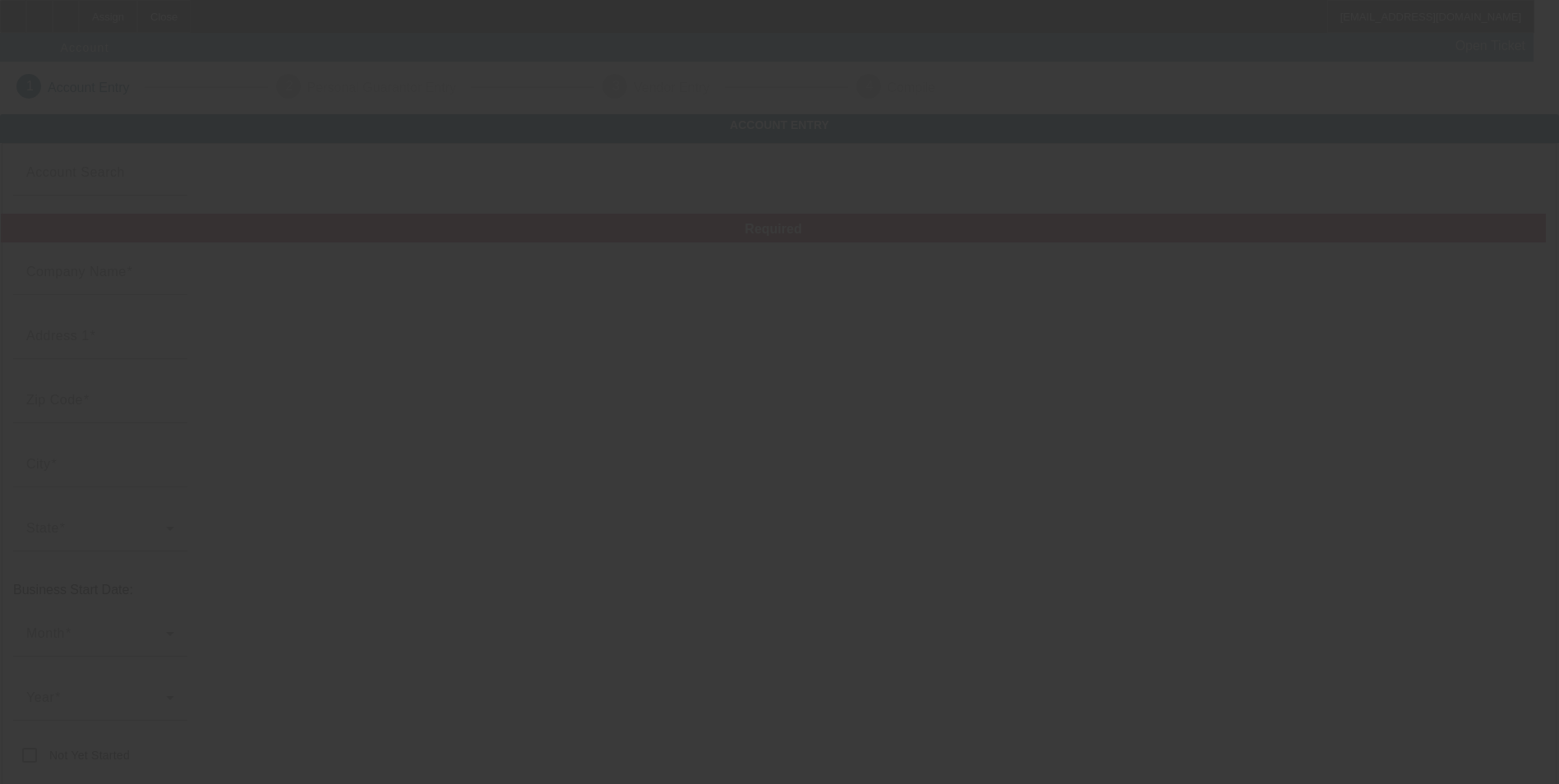
type input "[DATE]"
type input "RR Tree Service and Care LLC"
type input "[STREET_ADDRESS]"
type input "24368"
type input "Rural Retreat"
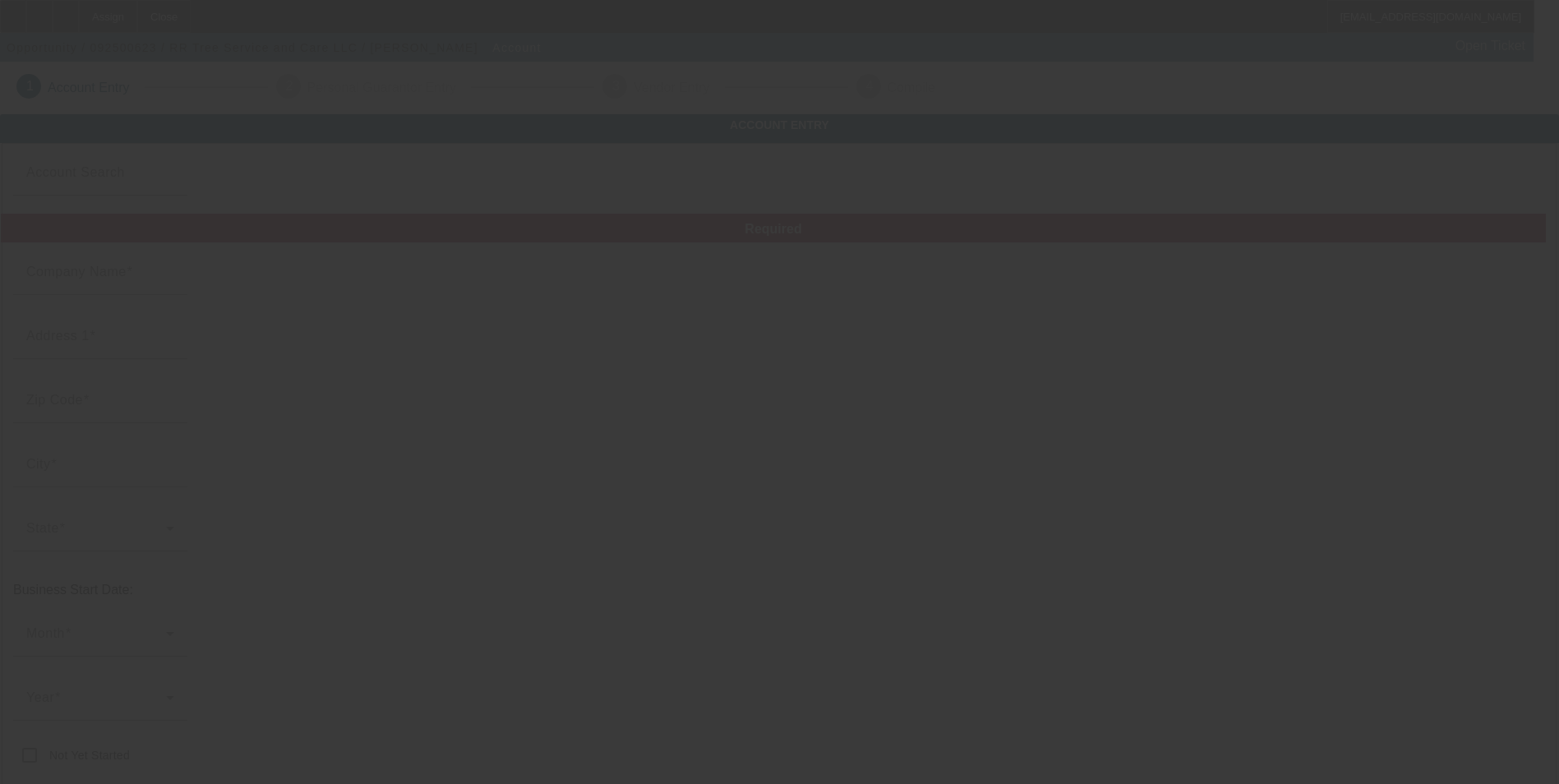
type input "[PHONE_NUMBER]"
type input "tyboyd126@gmail.com"
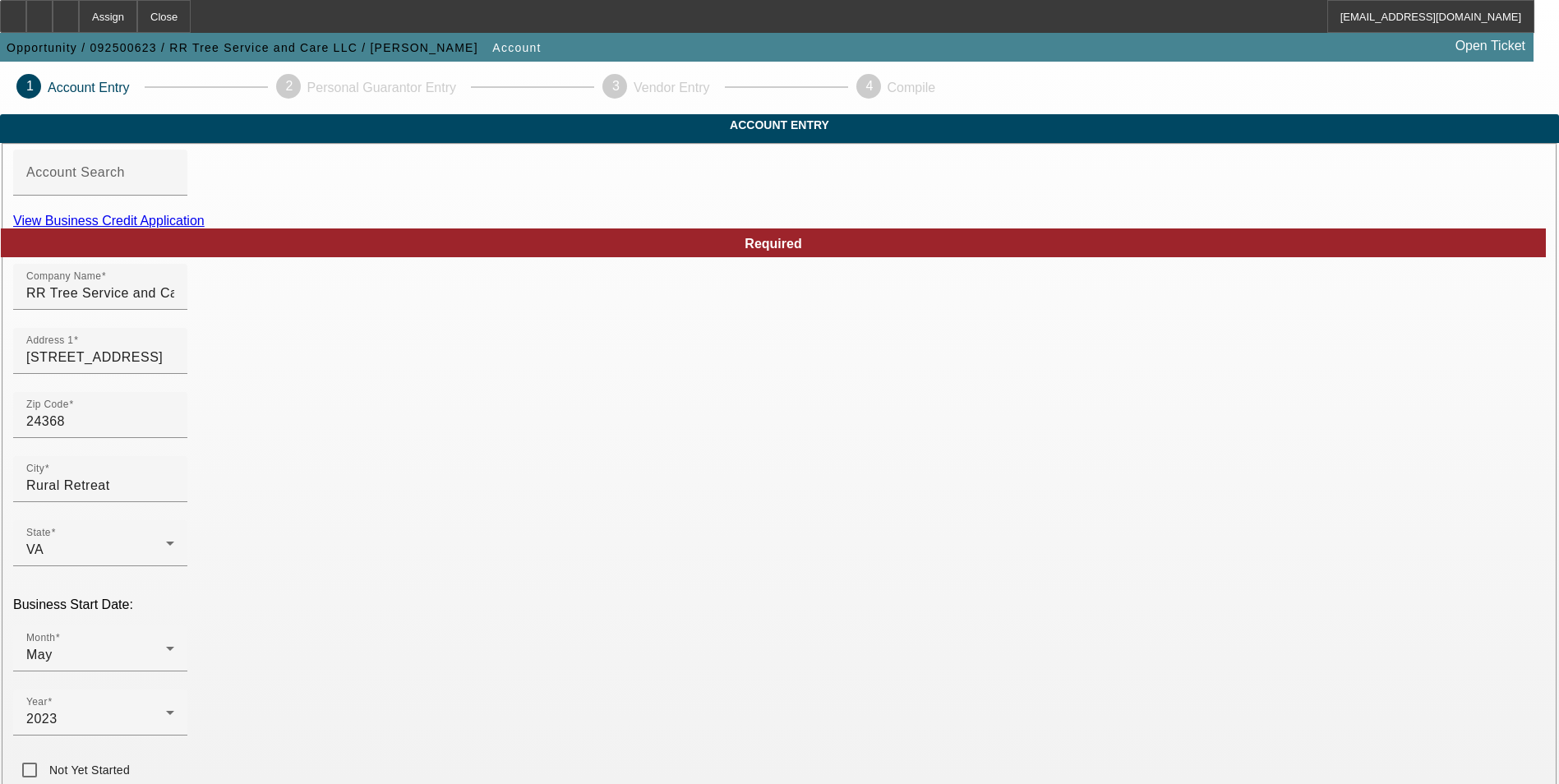
click at [205, 228] on link "View Business Credit Application" at bounding box center [109, 220] width 191 height 14
click at [1491, 489] on div at bounding box center [780, 392] width 1559 height 784
type input "224813591"
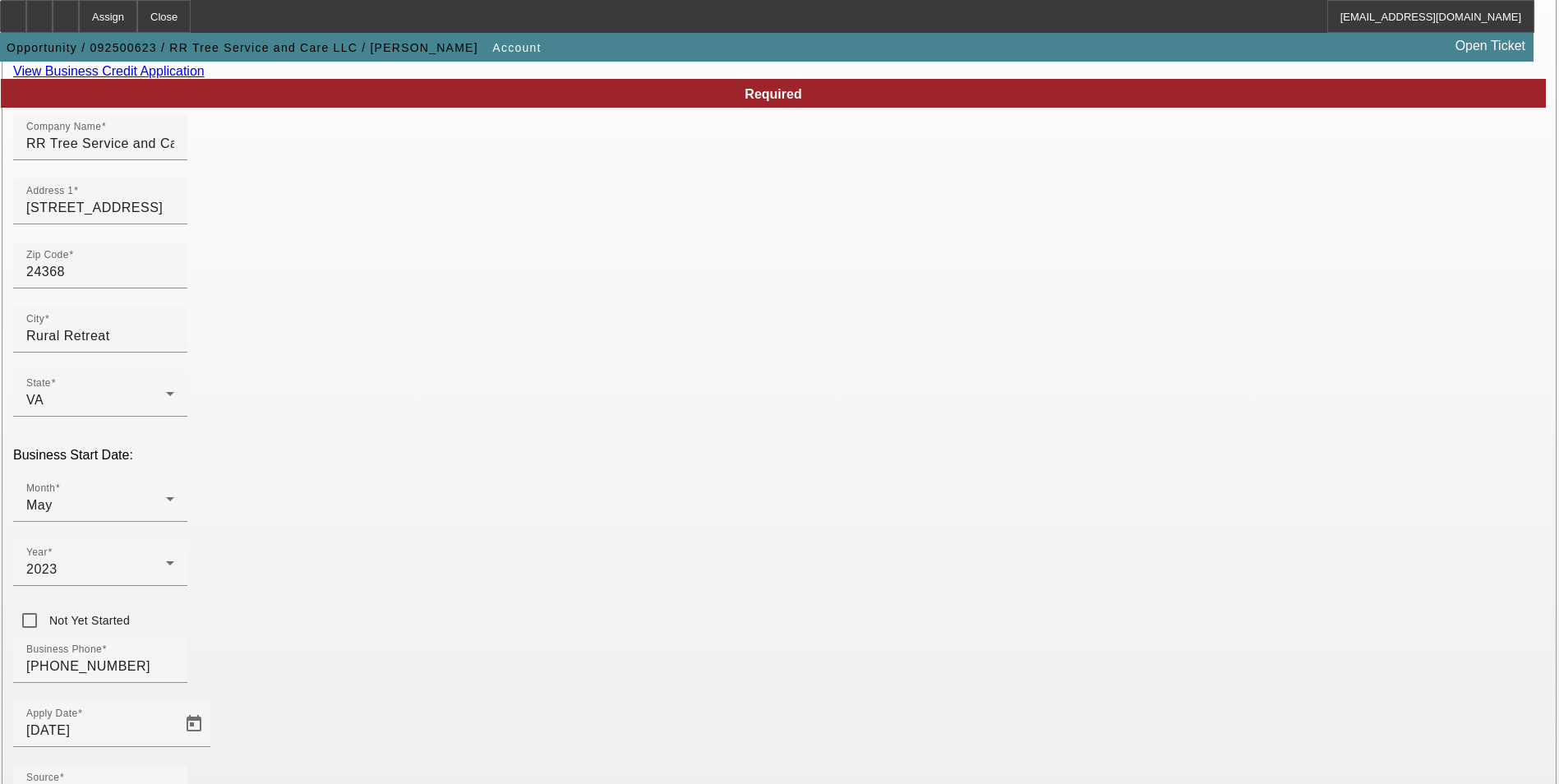
scroll to position [267, 0]
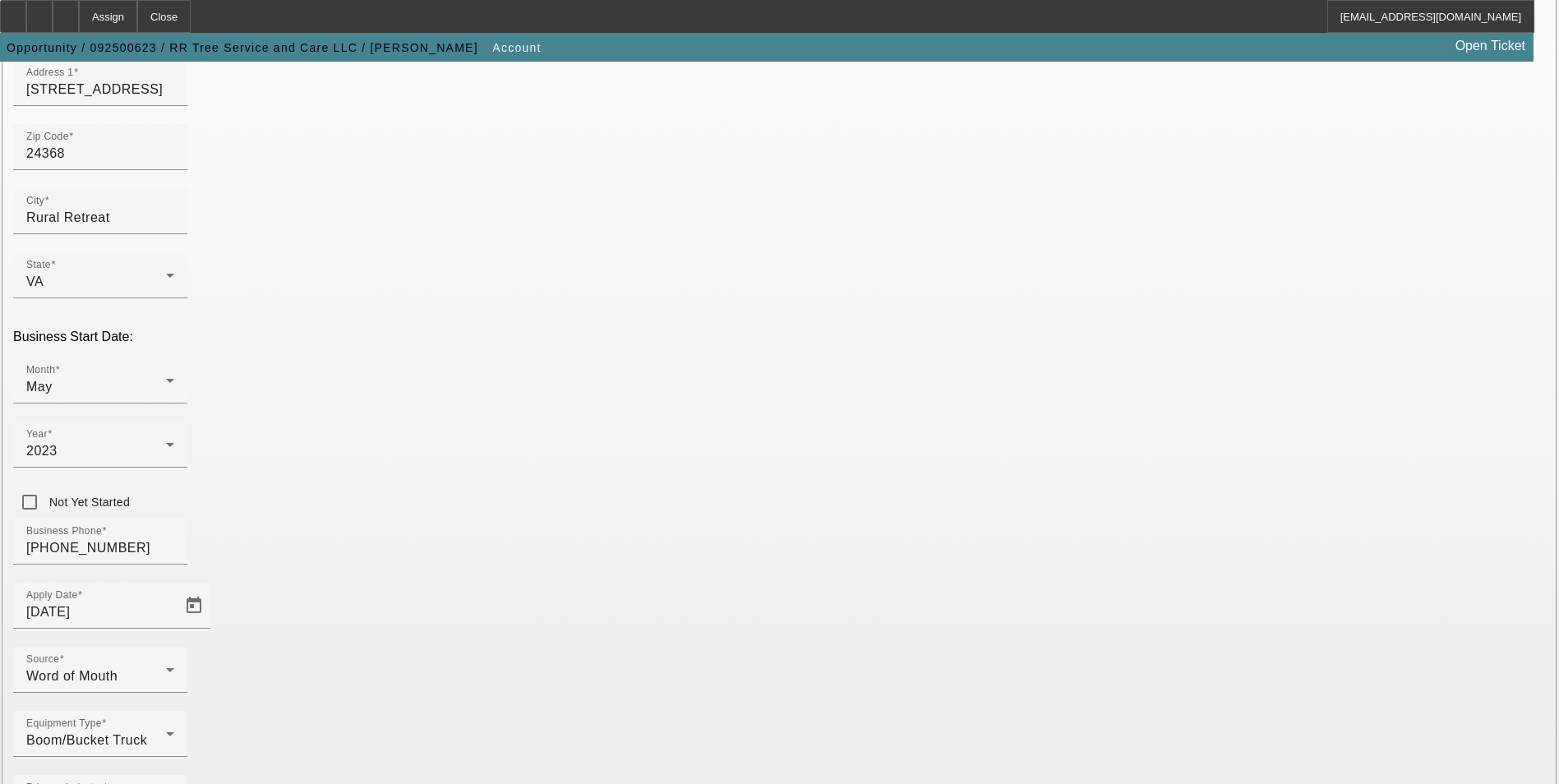
click at [187, 692] on div at bounding box center [100, 701] width 174 height 18
click at [166, 666] on div "Word of Mouth" at bounding box center [96, 676] width 140 height 19
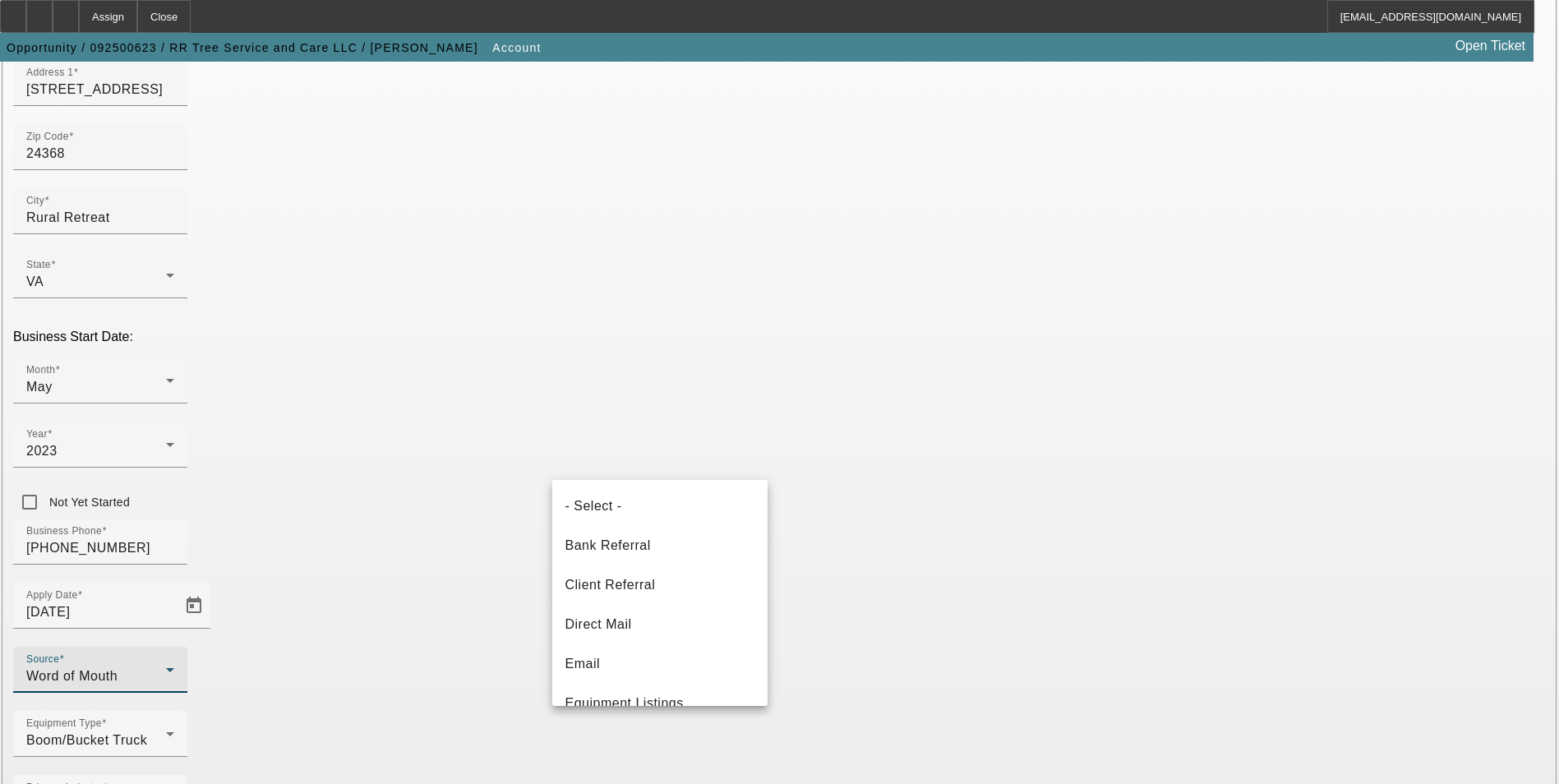
scroll to position [577, 0]
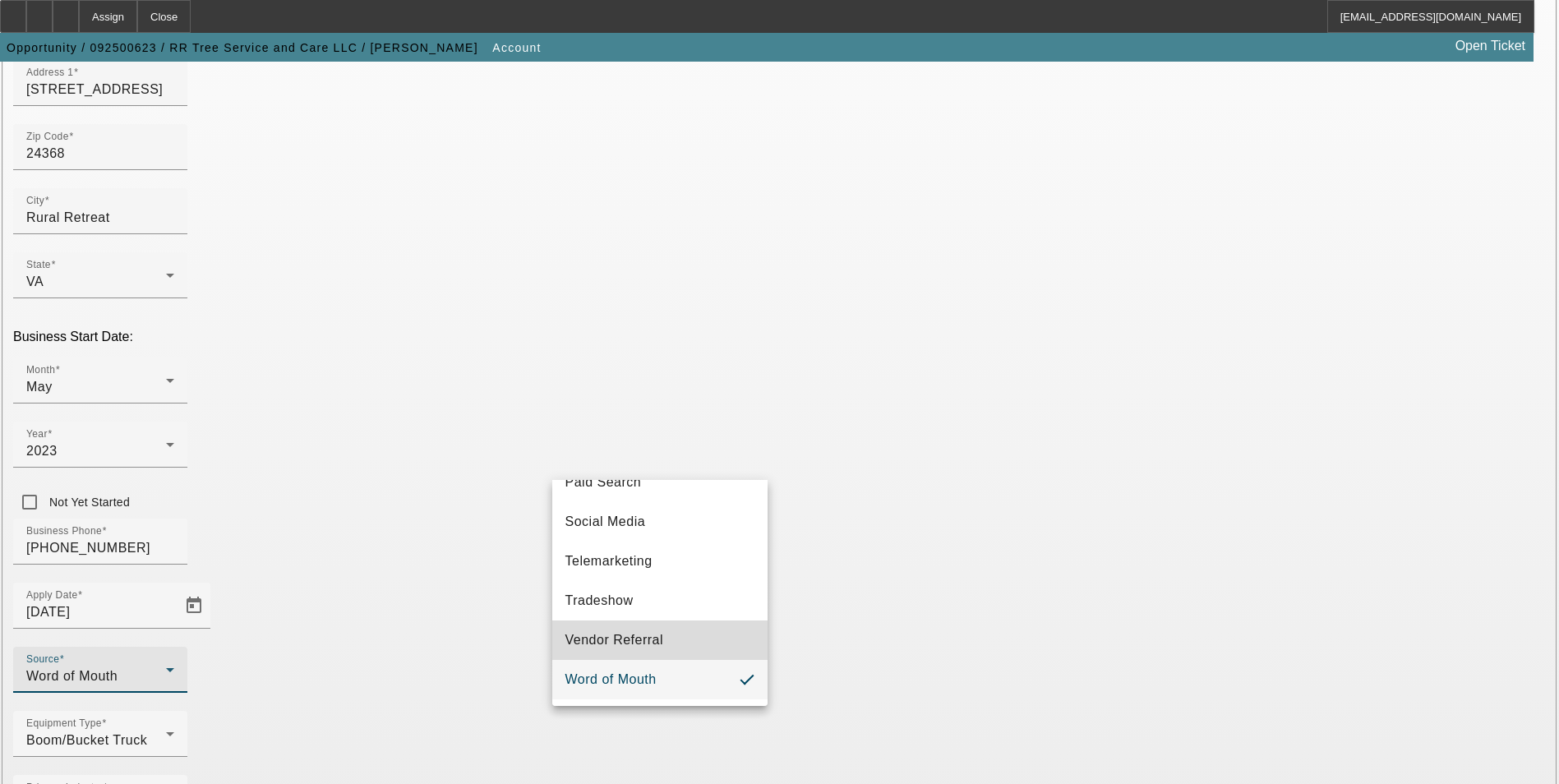
click at [669, 642] on mat-option "Vendor Referral" at bounding box center [660, 639] width 215 height 40
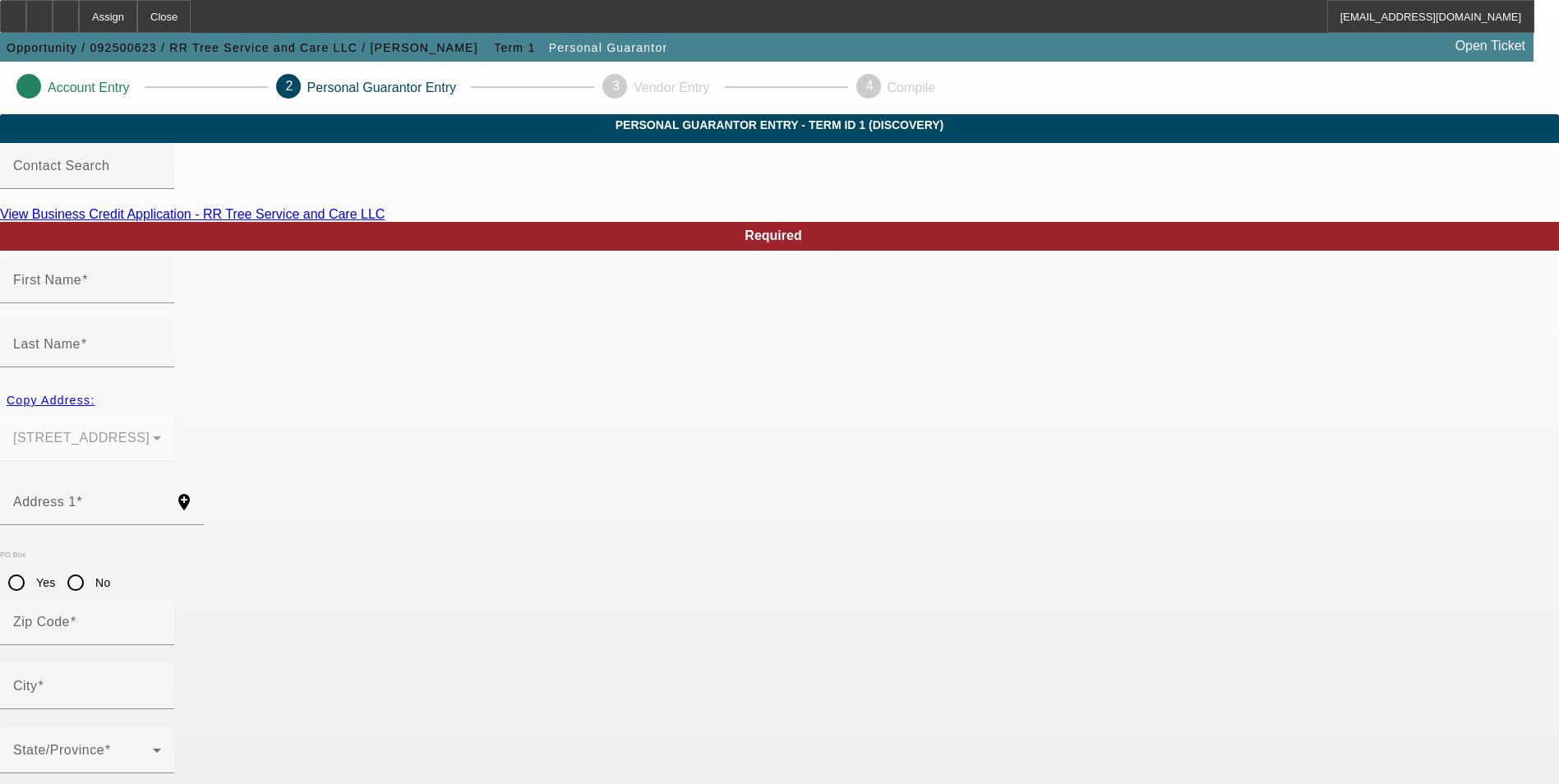
type input "Ty"
type input "Boyd"
type input "440 green mountain rd"
radio input "true"
type input "24368"
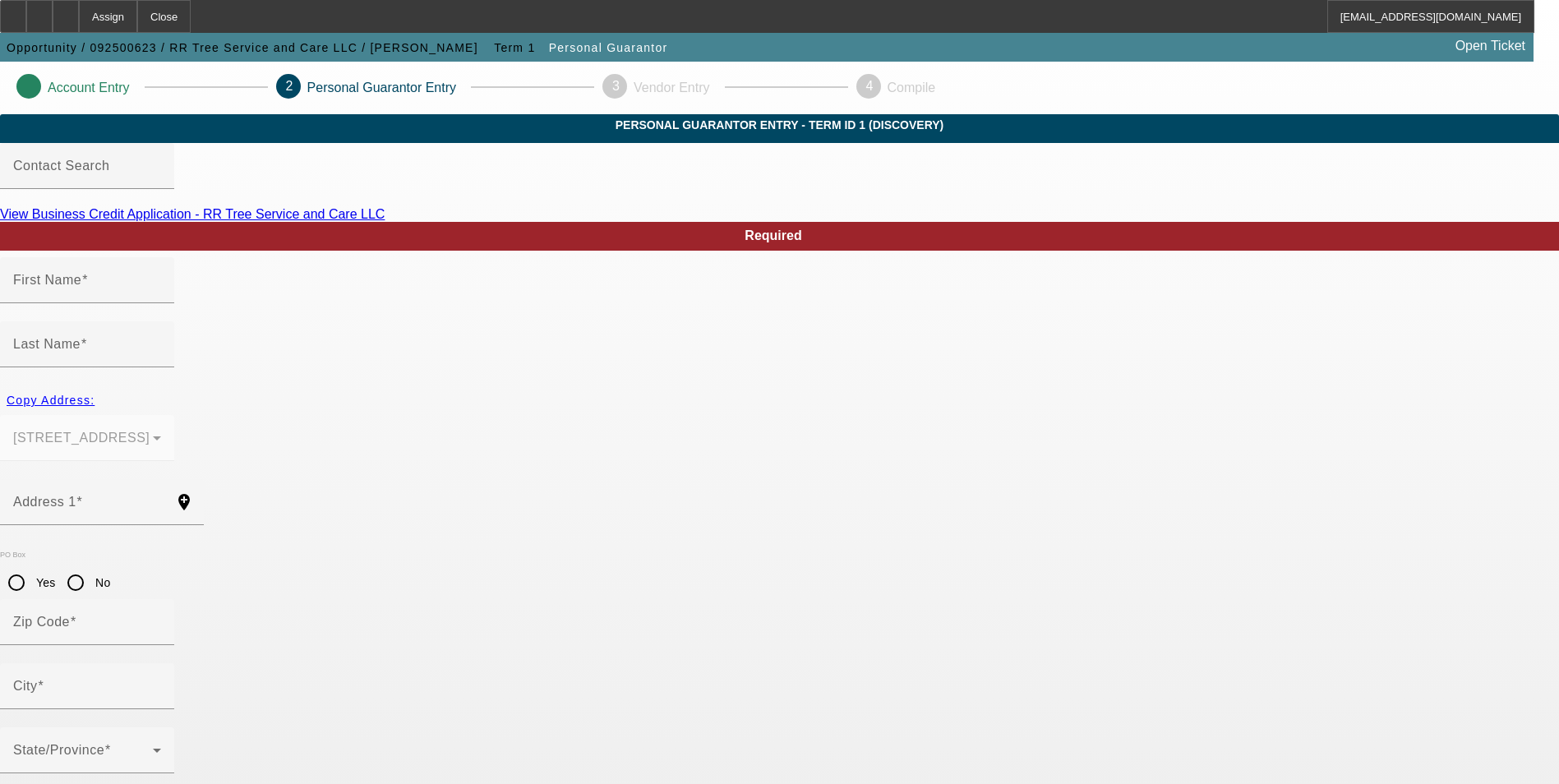
type input "Rural retreat"
type input "(276) 685-0585"
type input "100"
type input "224-81-3591"
type input "ty.boyd@rrtreesllc.com"
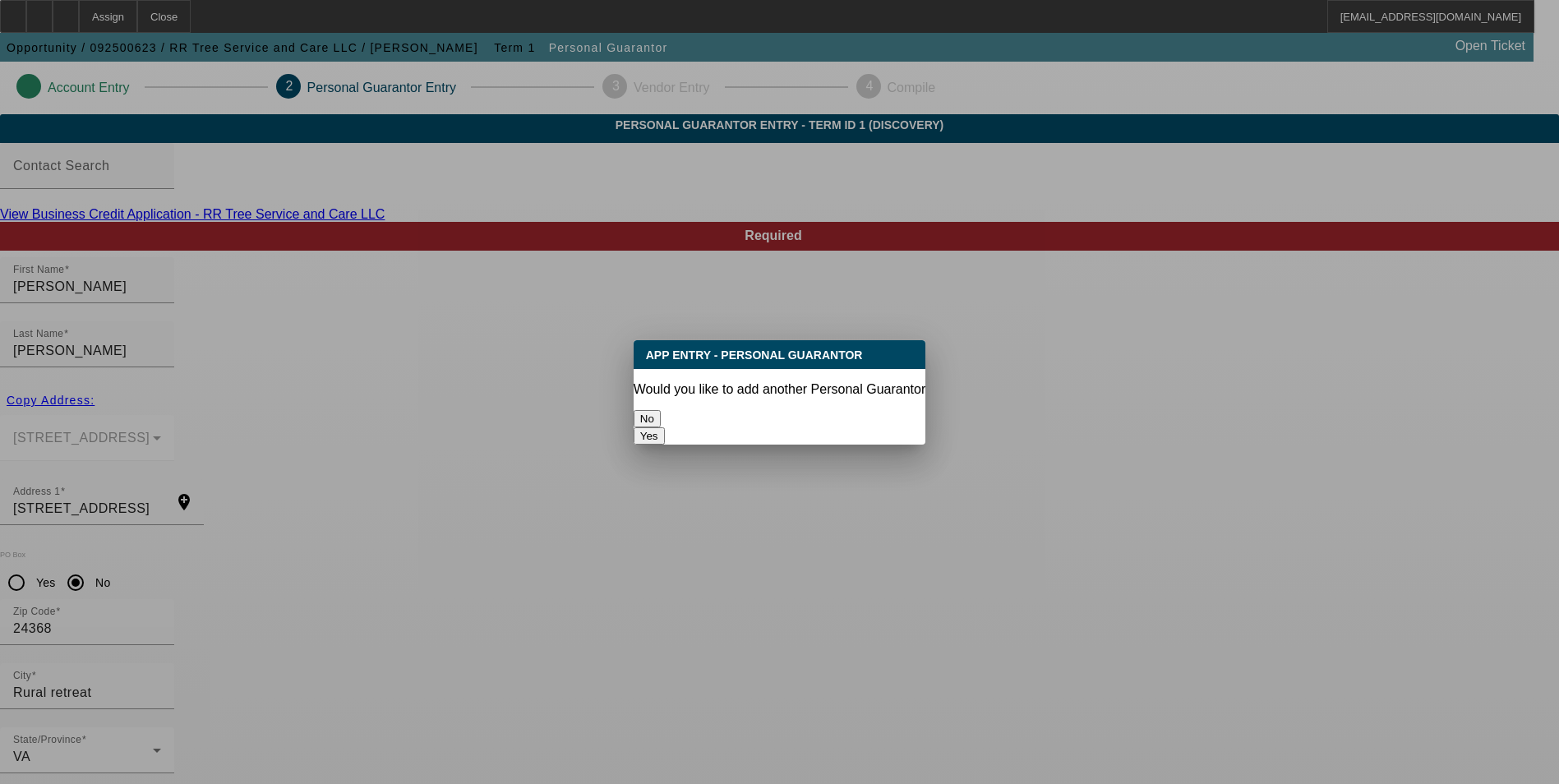
click at [661, 422] on button "No" at bounding box center [647, 419] width 27 height 17
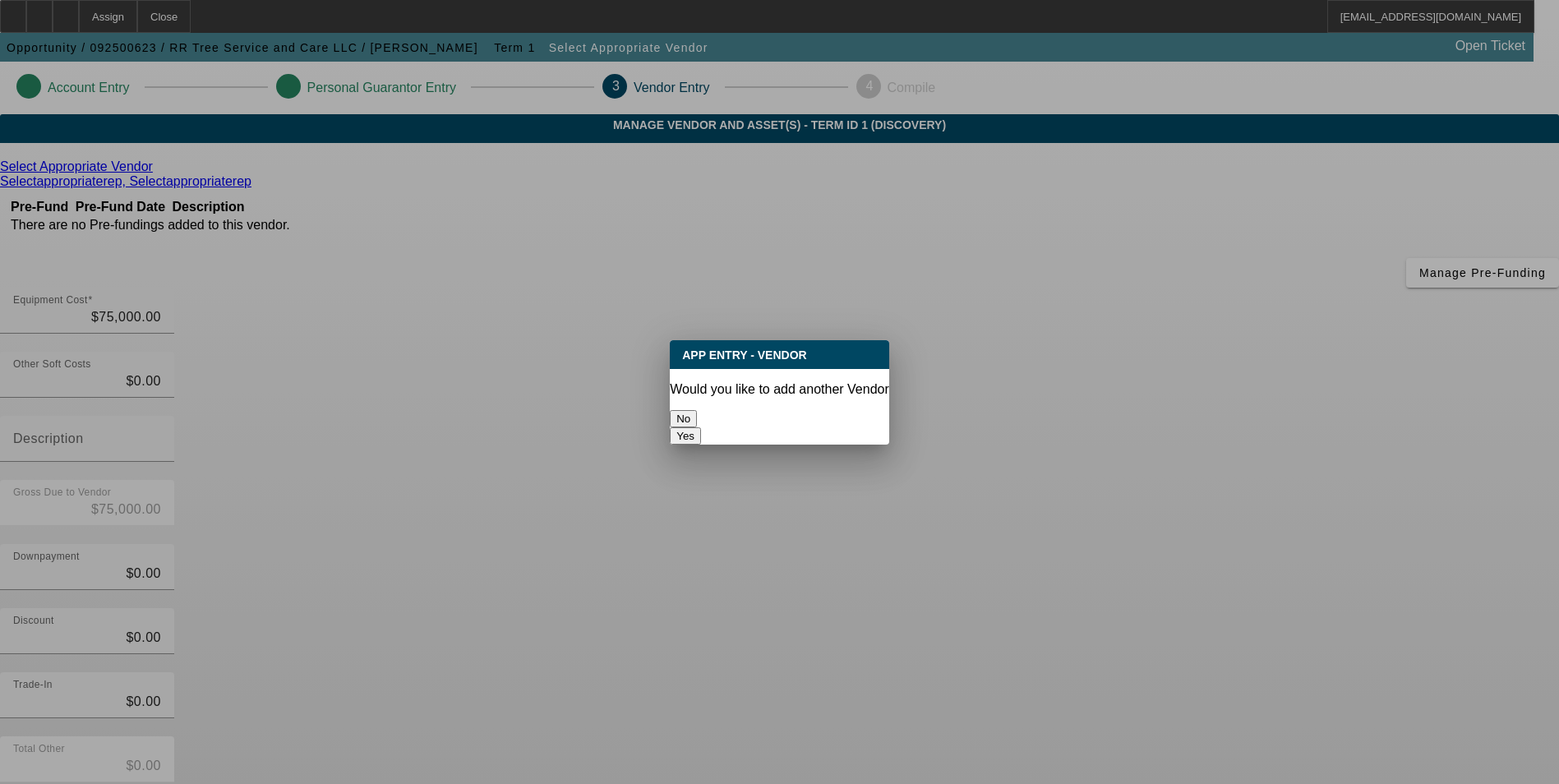
click at [697, 410] on button "No" at bounding box center [683, 419] width 27 height 17
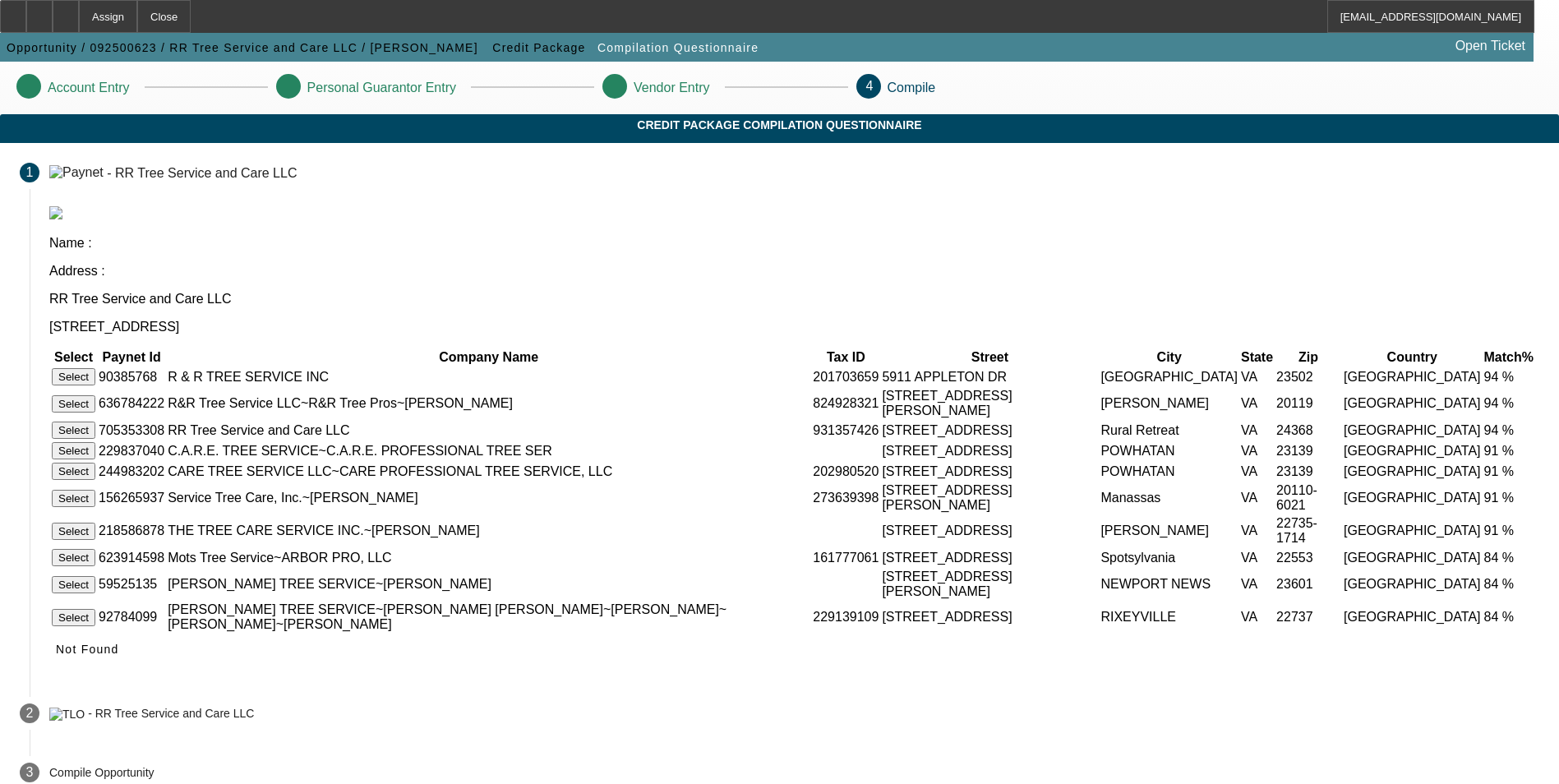
click at [96, 422] on button "Select" at bounding box center [73, 431] width 43 height 17
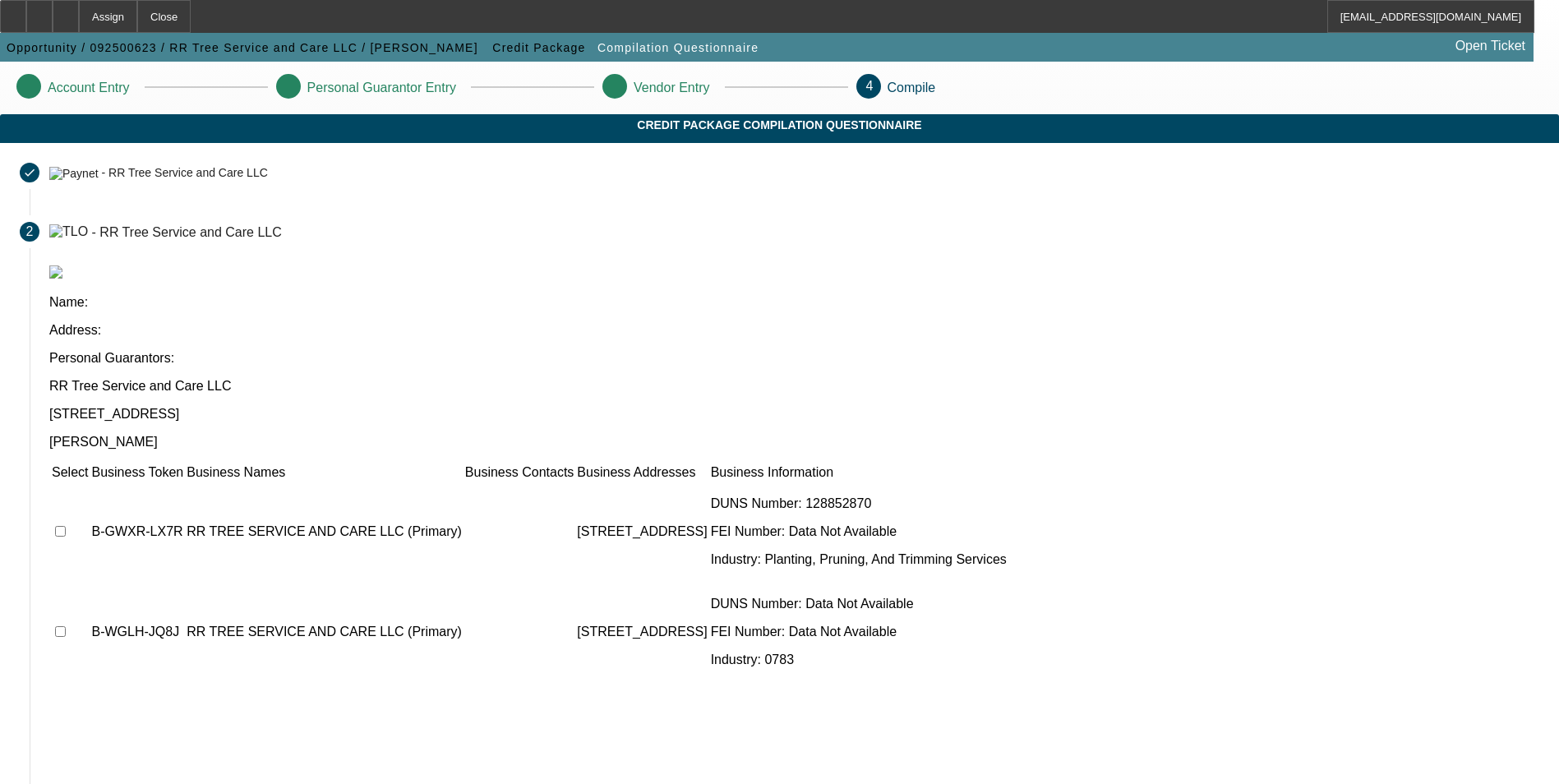
click at [66, 626] on input "checkbox" at bounding box center [60, 630] width 11 height 11
checkbox input "true"
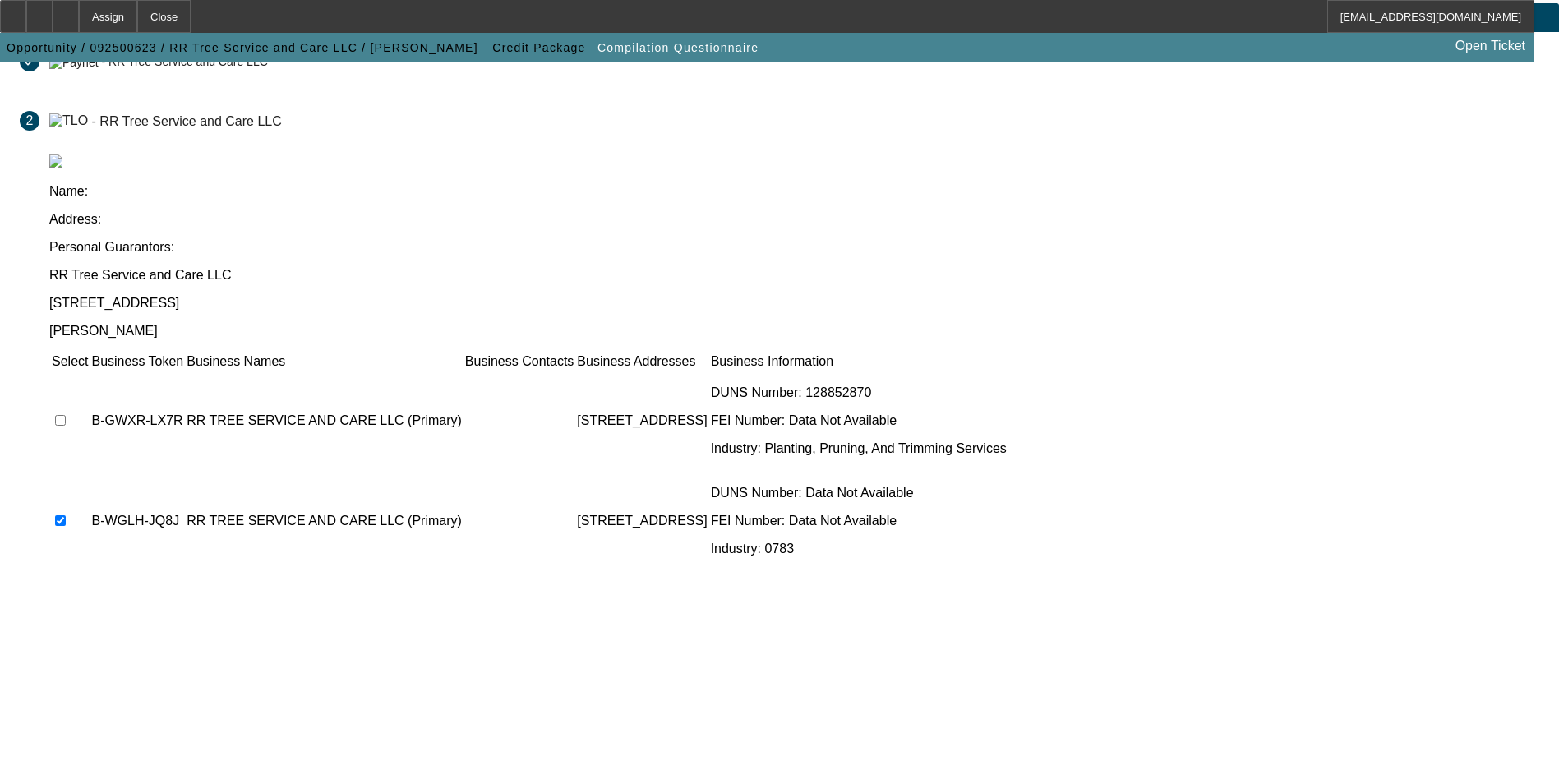
scroll to position [125, 0]
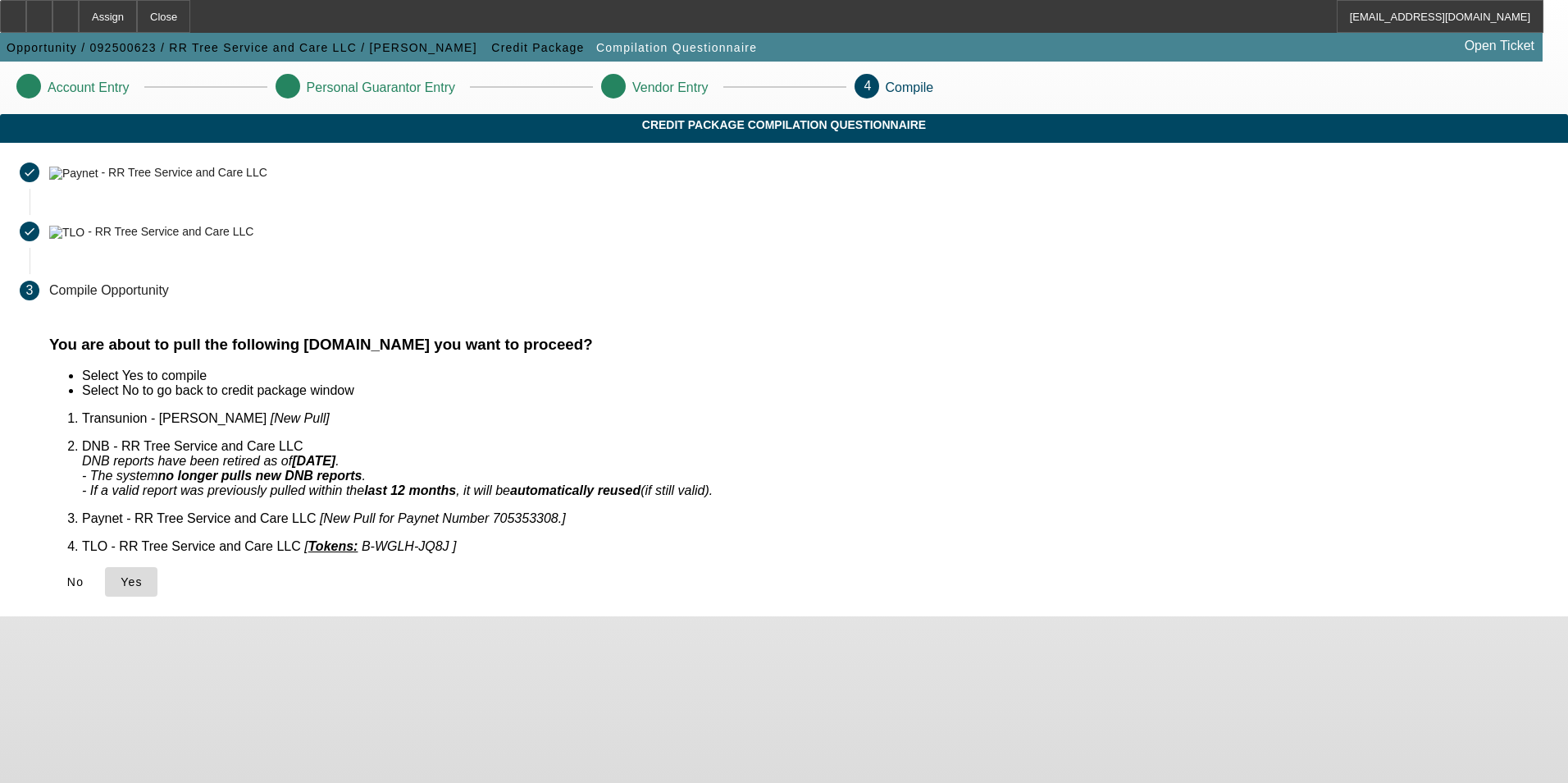
click at [143, 575] on span "Yes" at bounding box center [131, 581] width 22 height 14
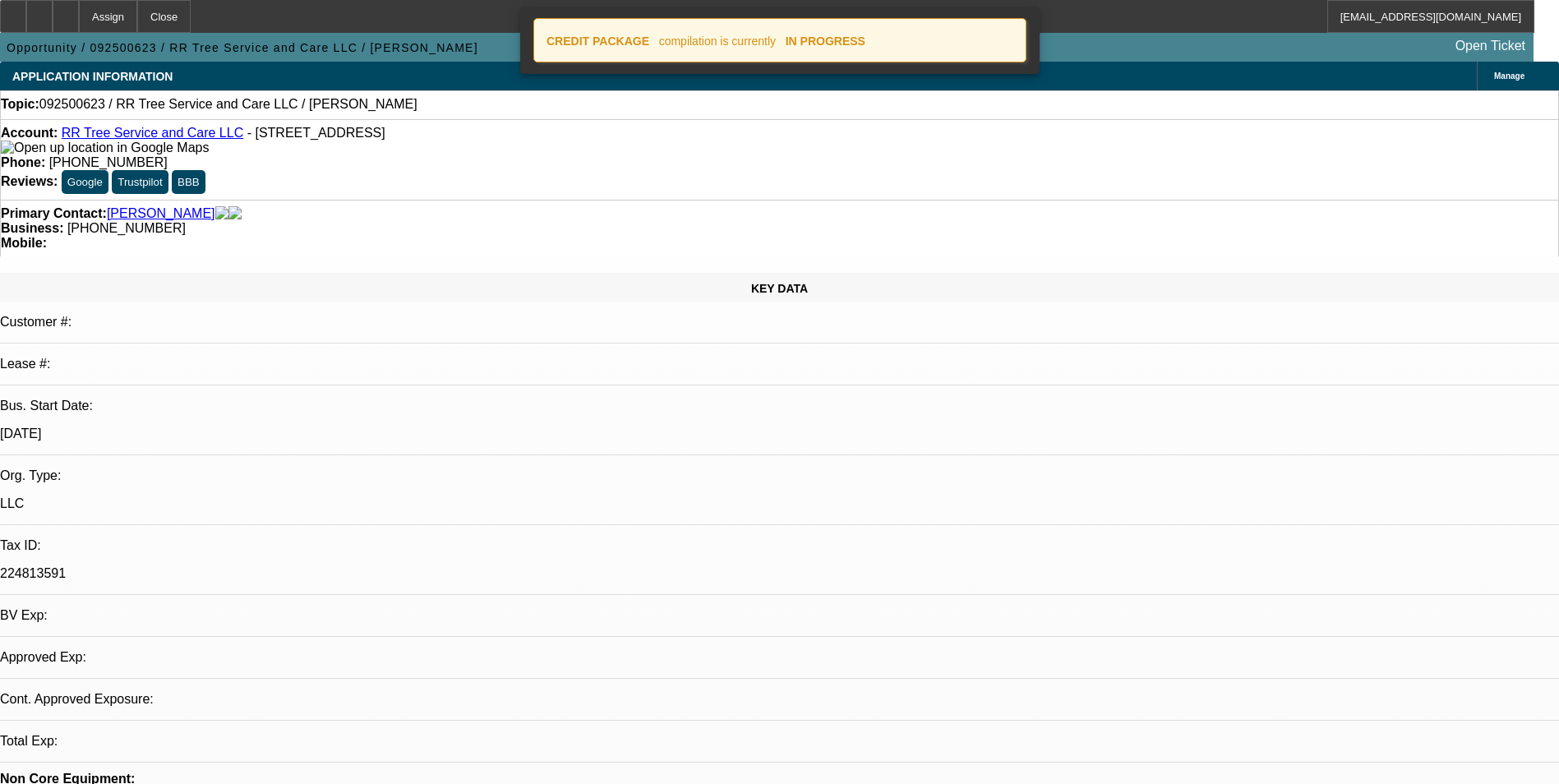
select select "0"
select select "2"
select select "0.1"
select select "4"
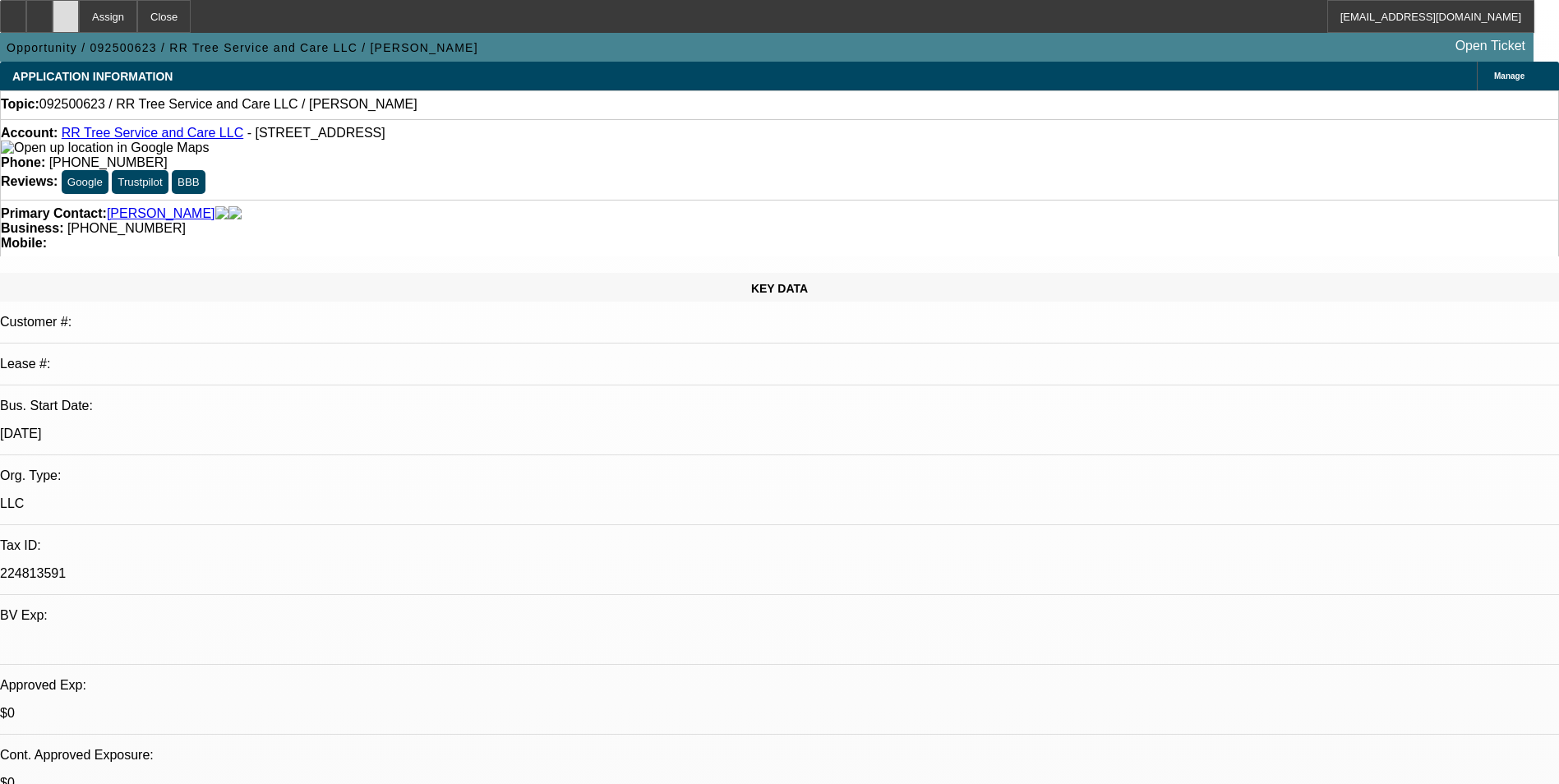
click at [79, 14] on div at bounding box center [65, 16] width 26 height 33
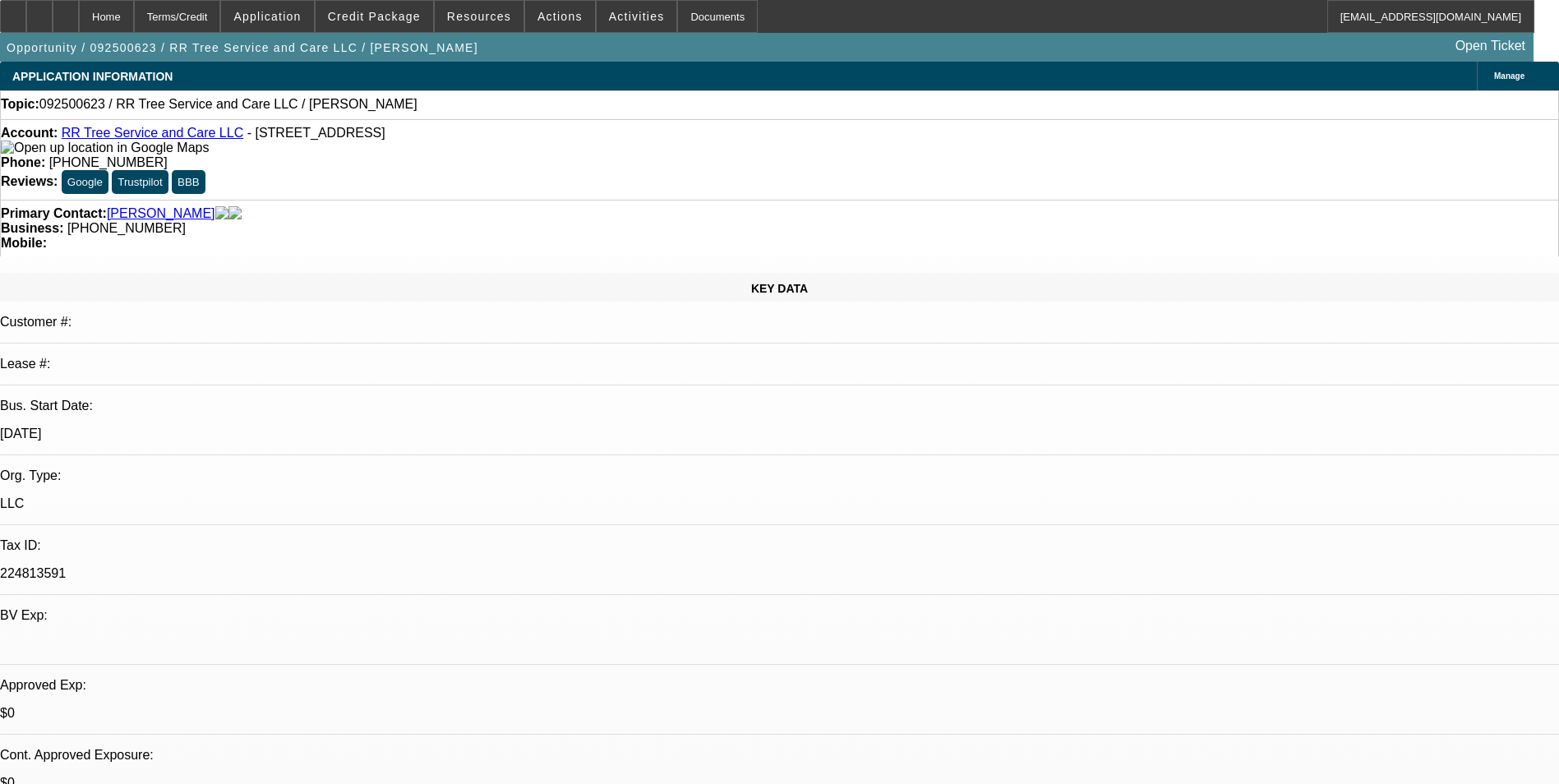
select select "0"
select select "2"
select select "0.1"
select select "1"
select select "2"
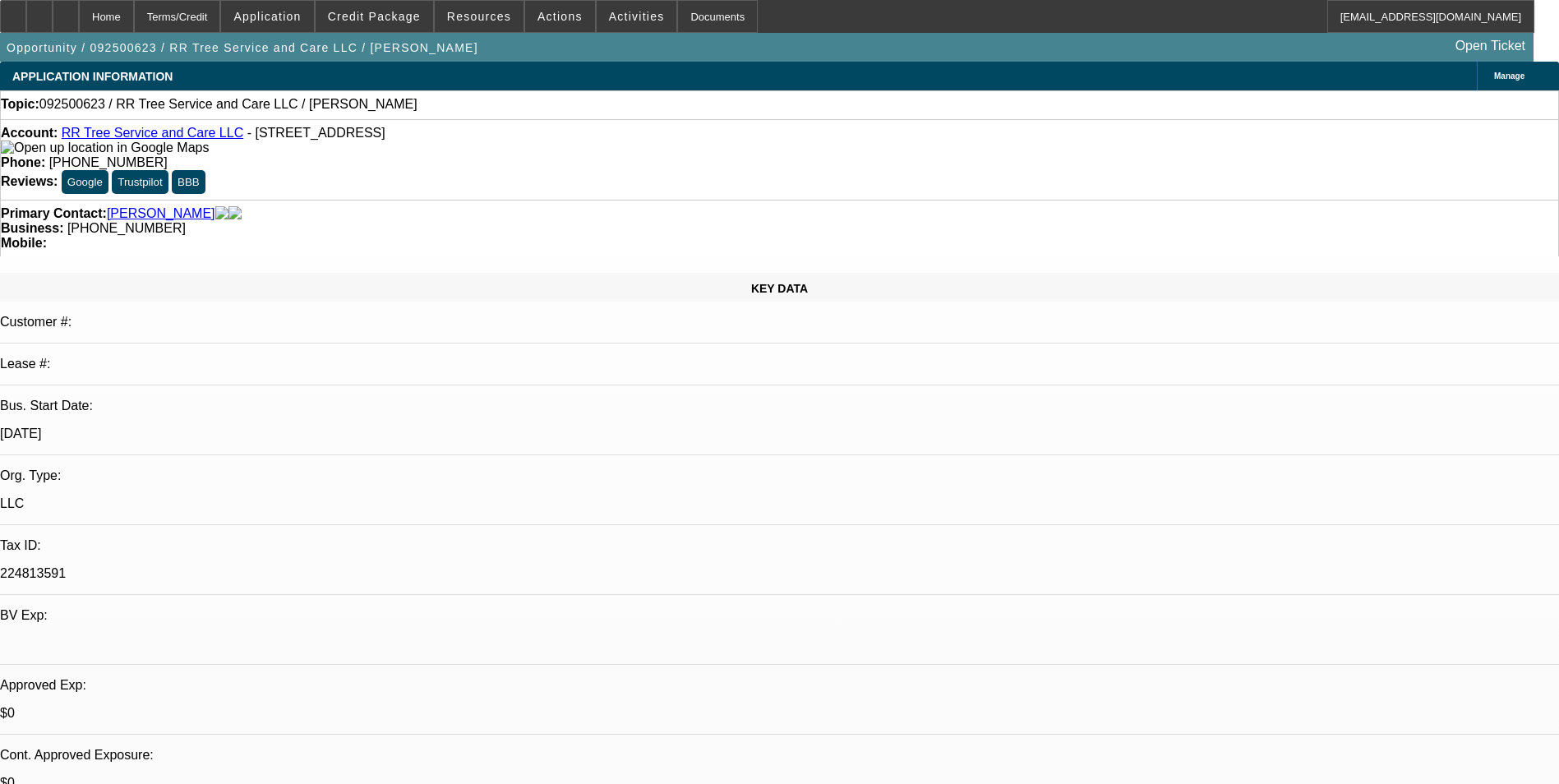
select select "4"
click at [407, 28] on span at bounding box center [375, 16] width 118 height 40
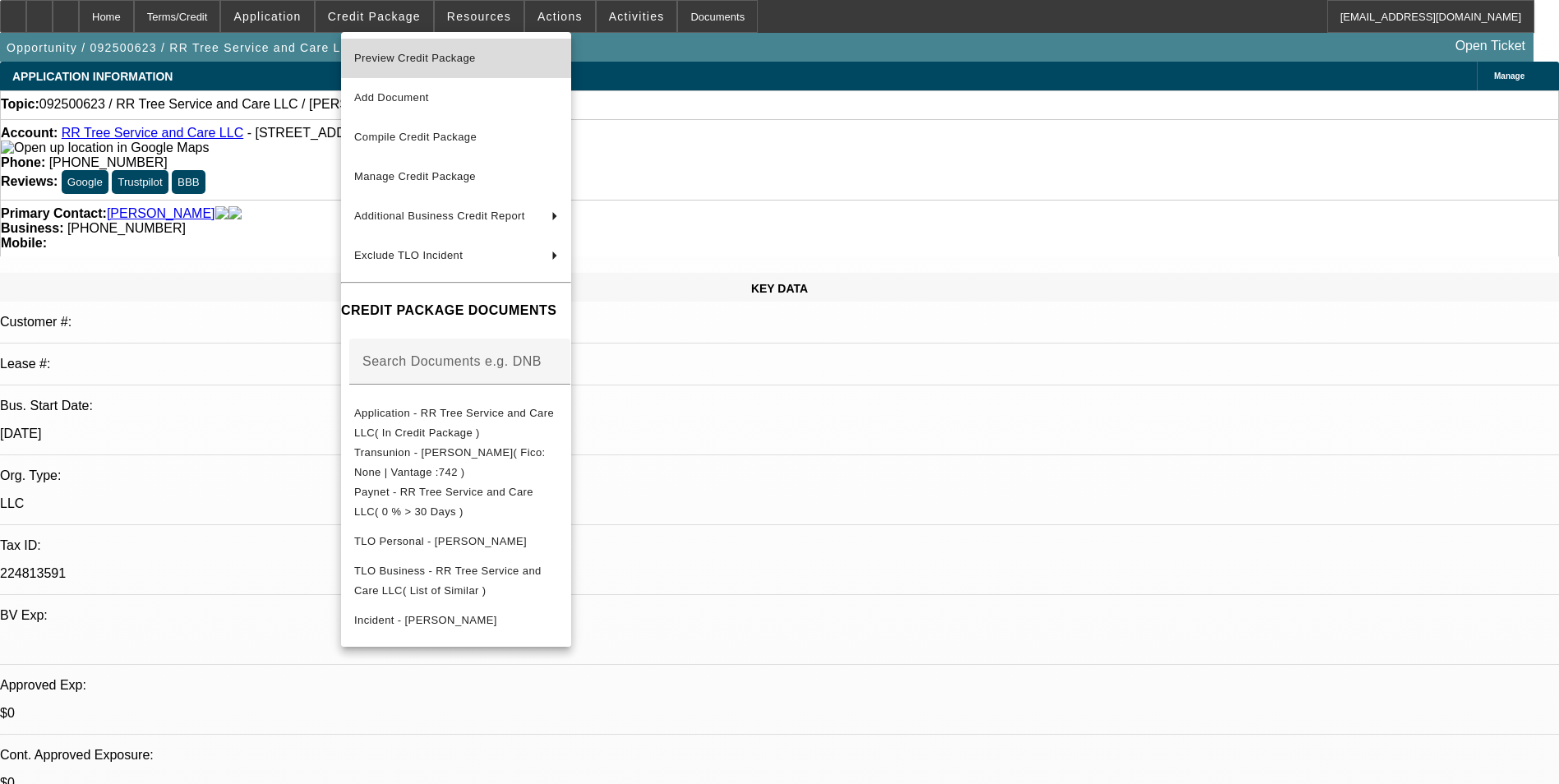
click at [411, 59] on span "Preview Credit Package" at bounding box center [415, 58] width 122 height 13
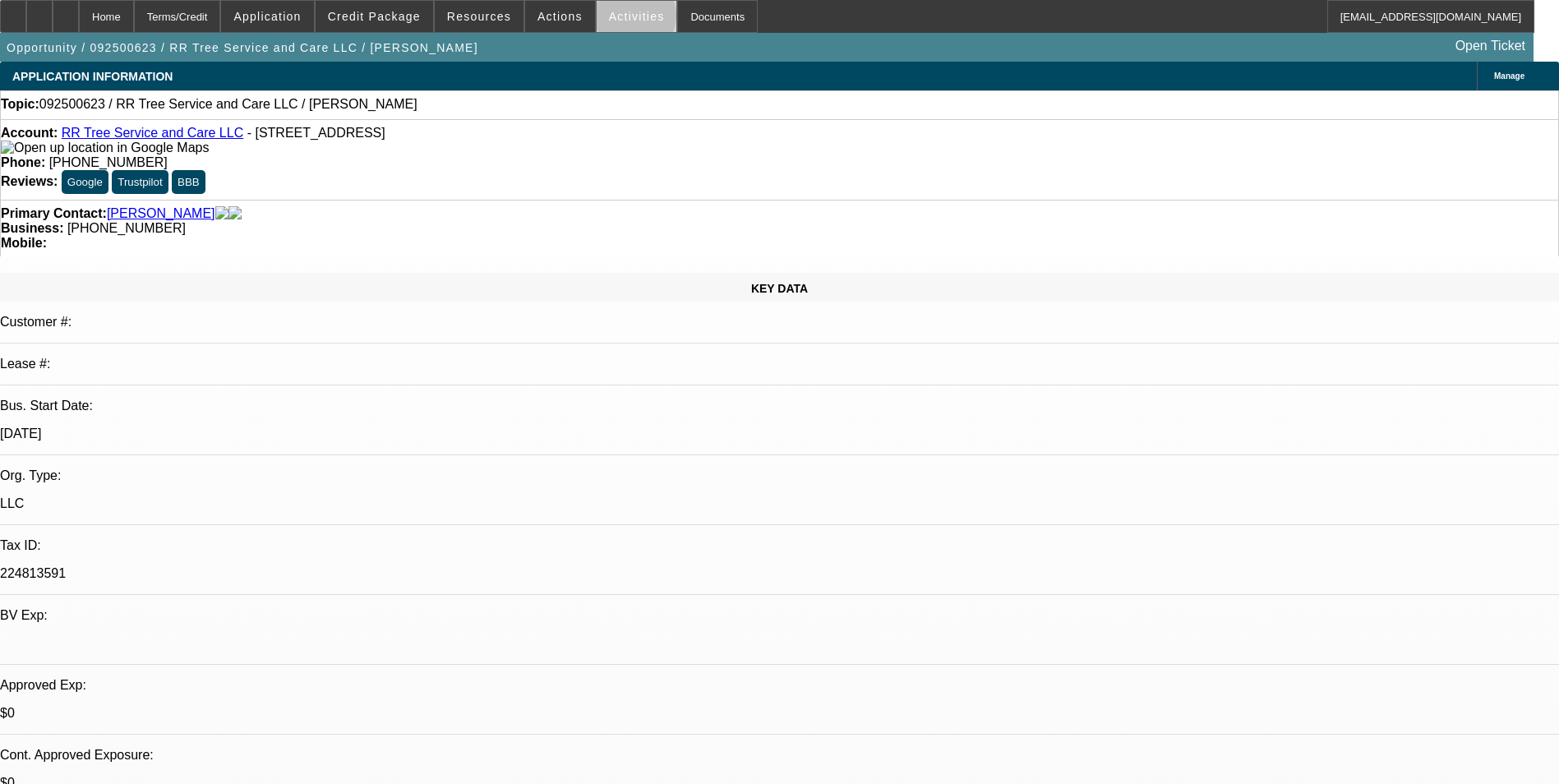
click at [618, 19] on span "Activities" at bounding box center [638, 16] width 56 height 14
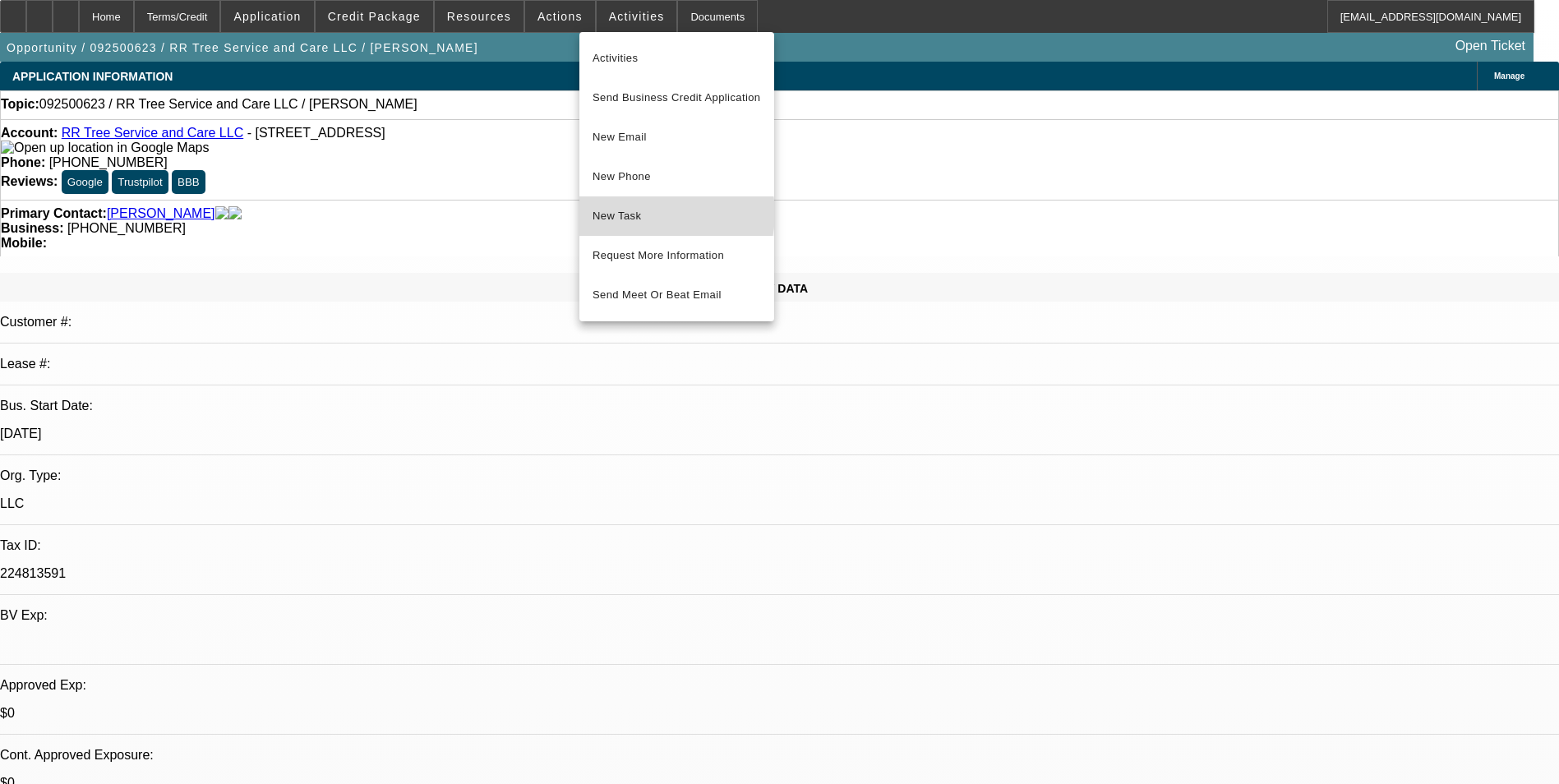
click at [651, 213] on span "New Task" at bounding box center [676, 216] width 168 height 19
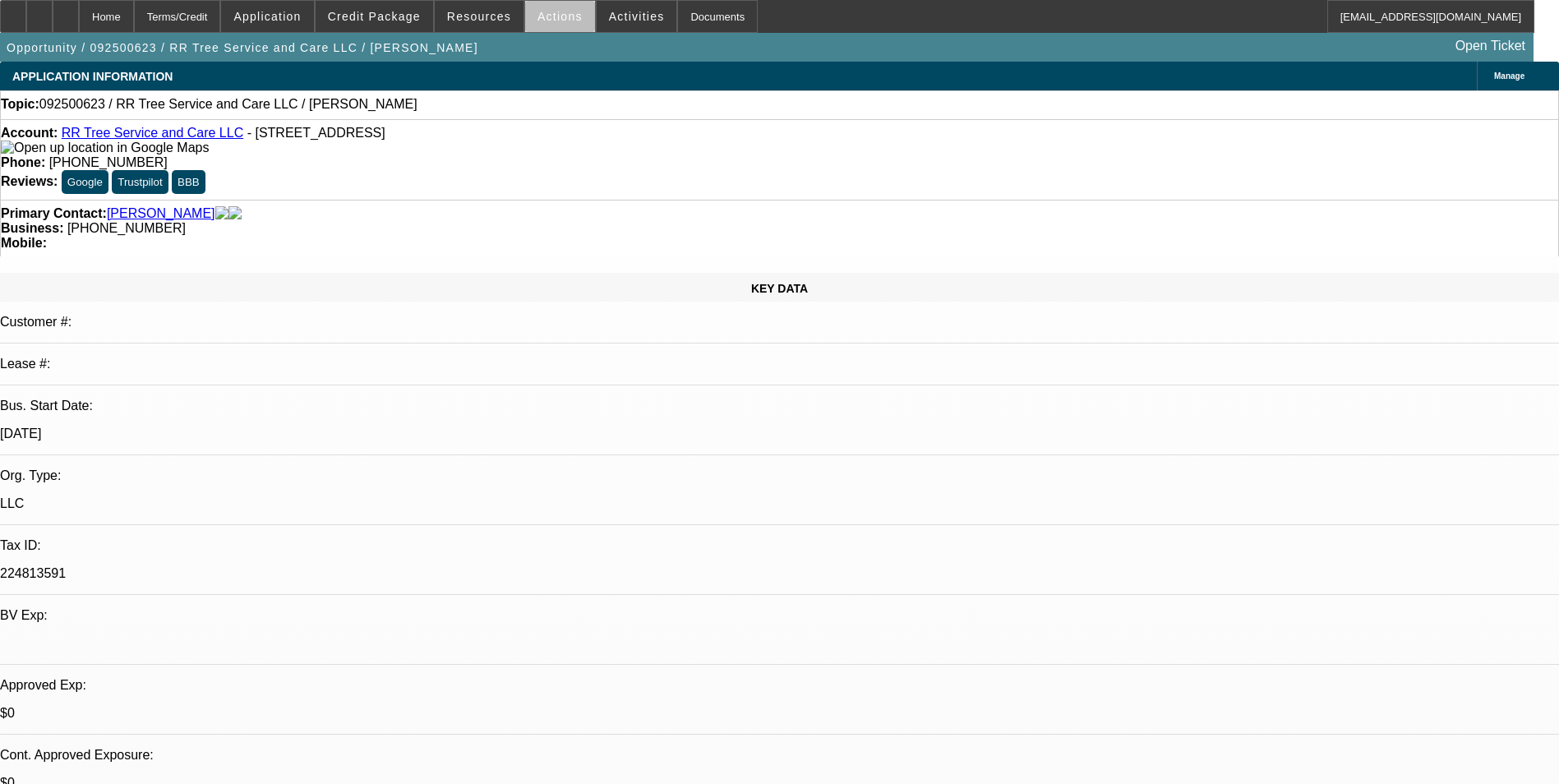
click at [561, 23] on span at bounding box center [560, 16] width 70 height 40
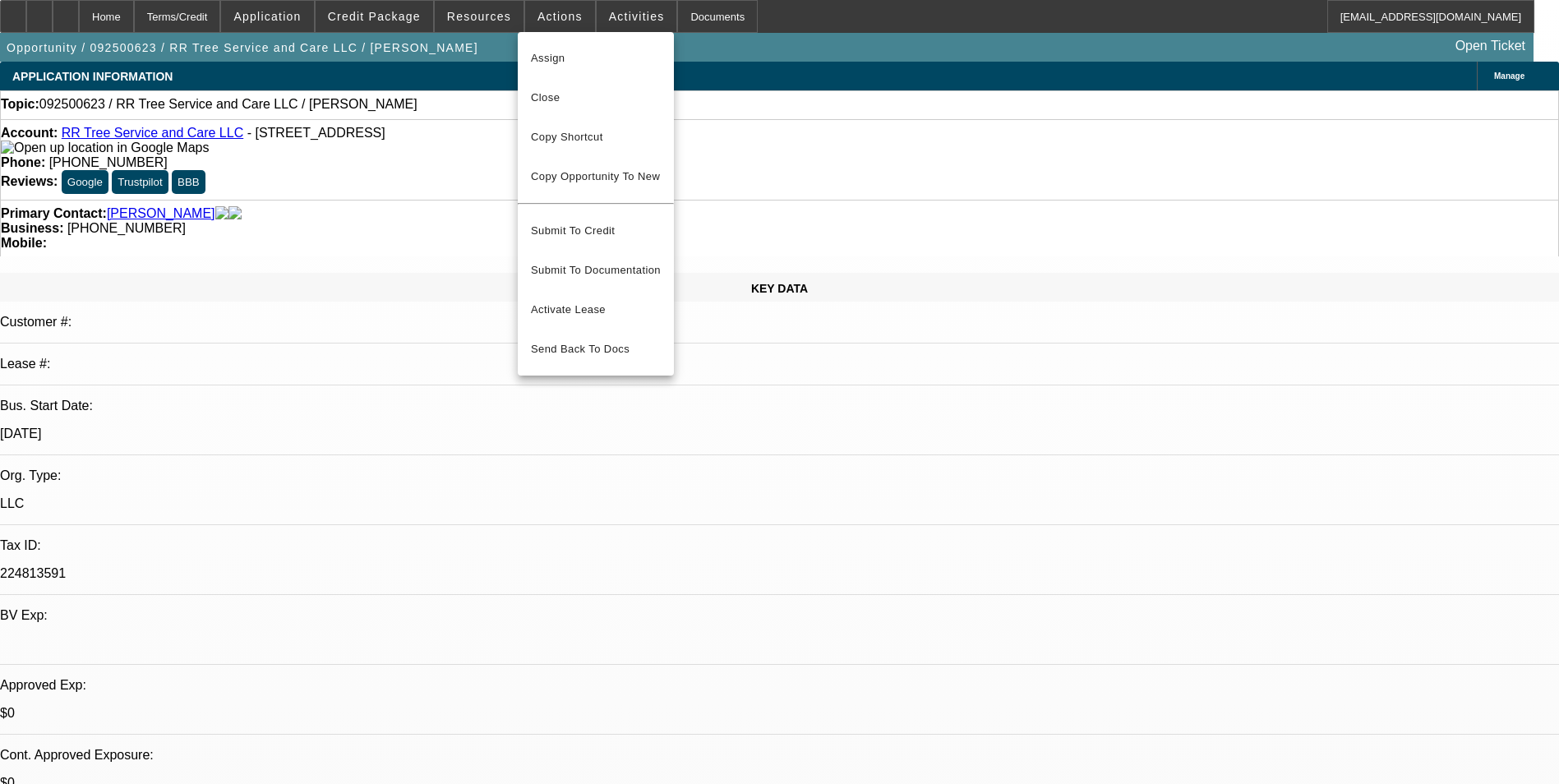
click at [609, 9] on div at bounding box center [780, 392] width 1559 height 784
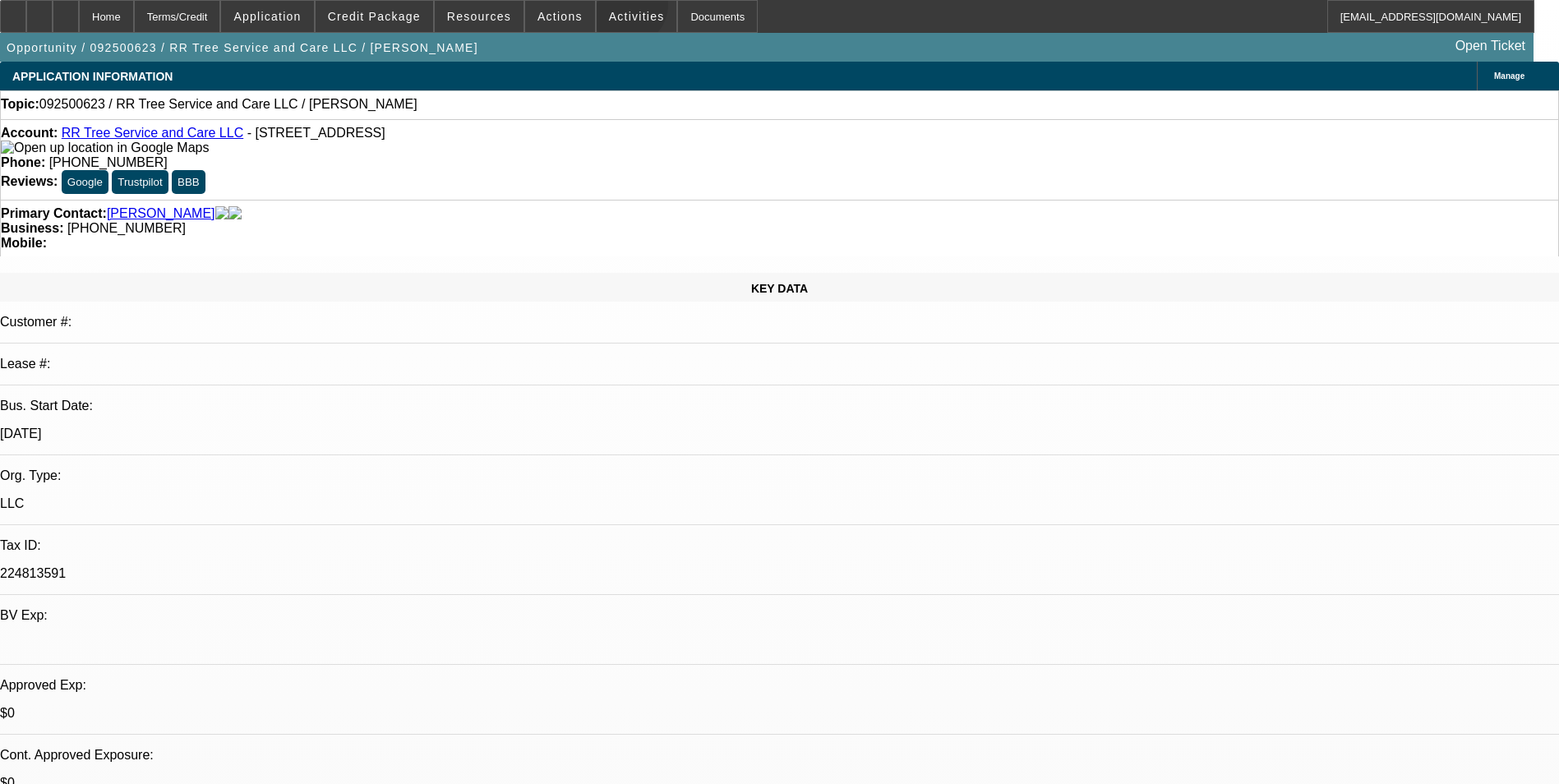
click at [609, 9] on span at bounding box center [637, 16] width 80 height 40
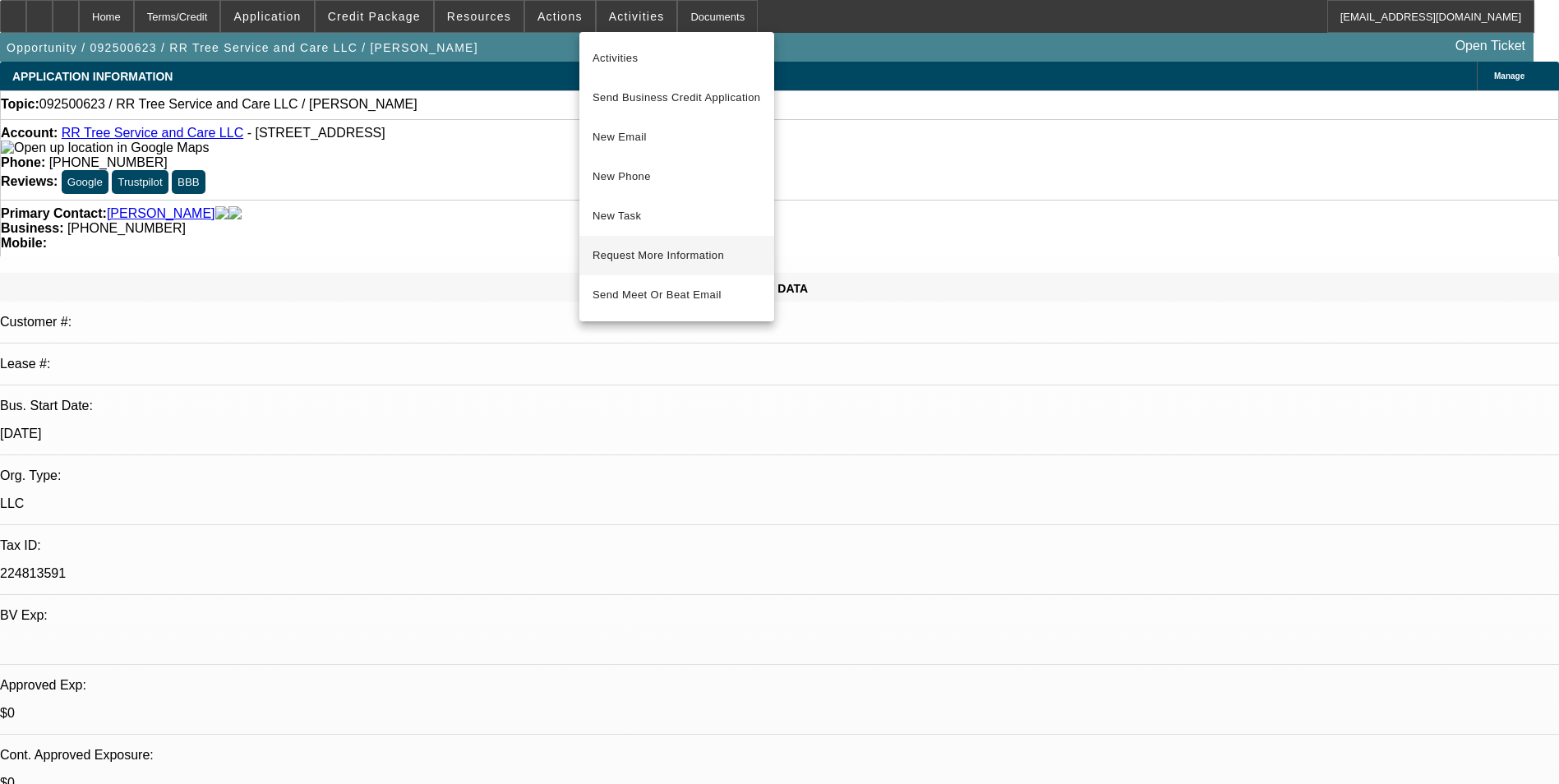
click at [665, 255] on span "Request More Information" at bounding box center [676, 255] width 168 height 19
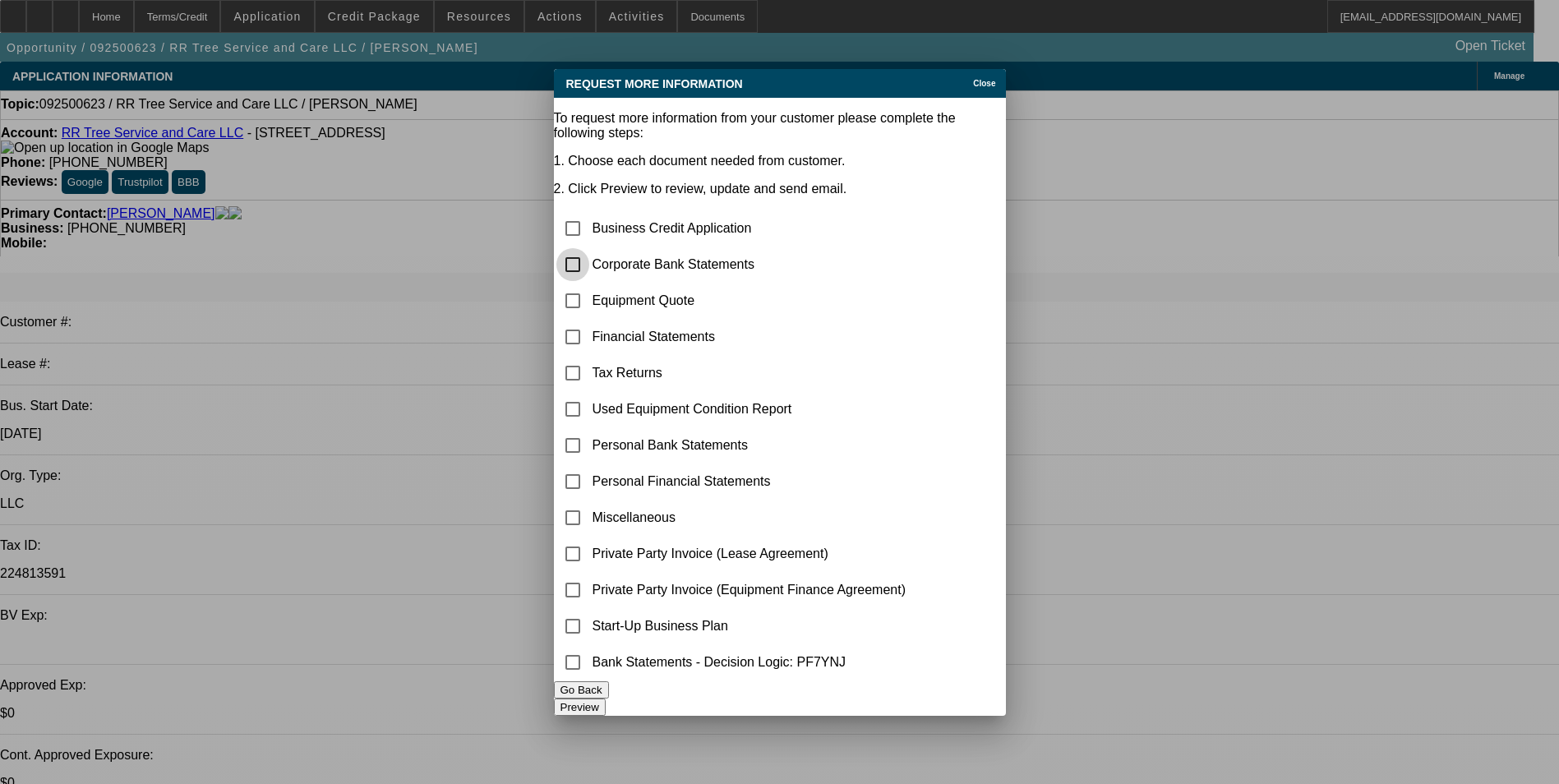
click at [589, 248] on input "checkbox" at bounding box center [573, 265] width 33 height 33
checkbox input "true"
click at [589, 284] on input "checkbox" at bounding box center [573, 300] width 33 height 33
checkbox input "true"
click at [856, 698] on div "Preview" at bounding box center [780, 707] width 452 height 17
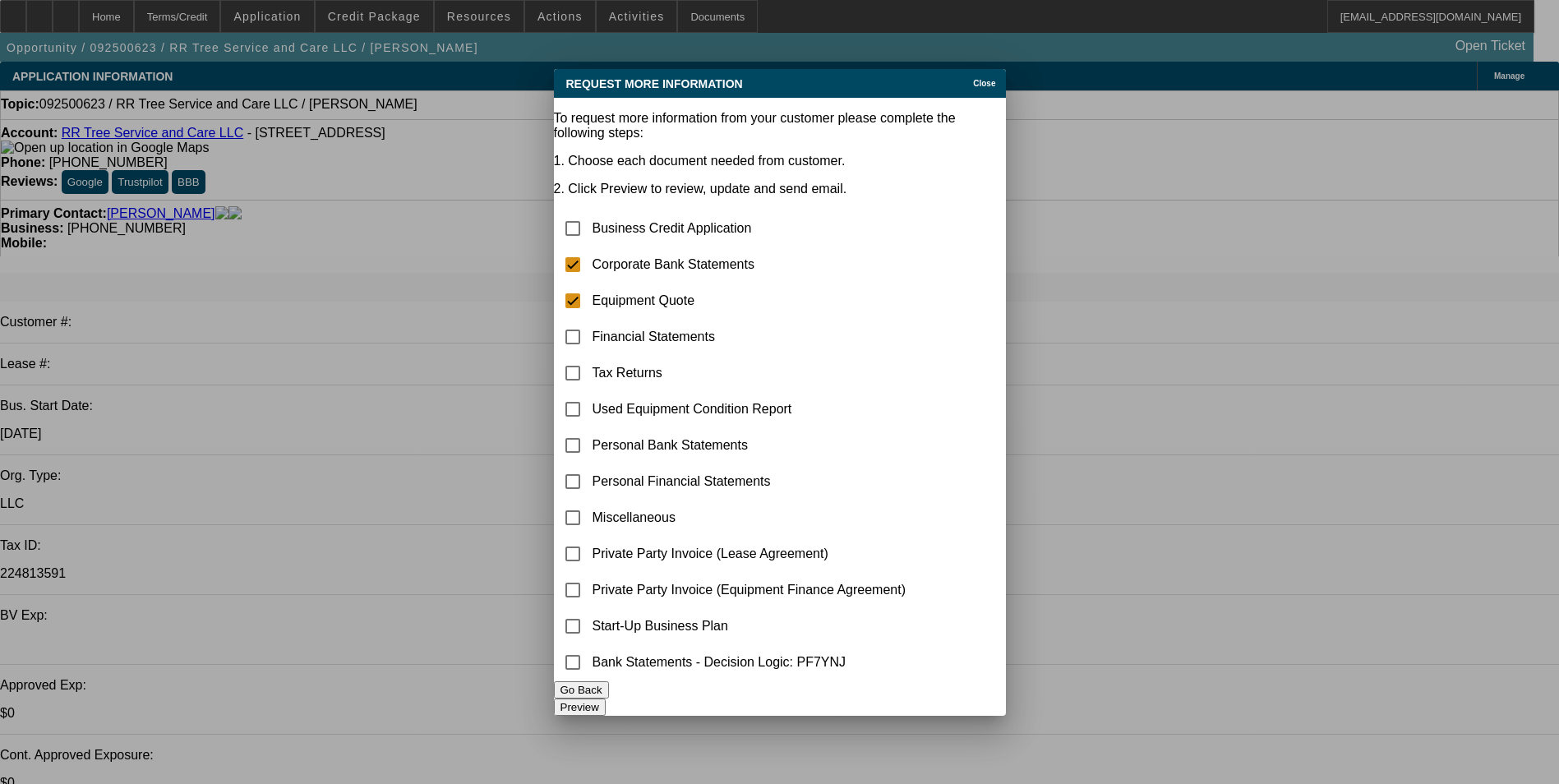
click at [606, 698] on button "Preview" at bounding box center [580, 707] width 52 height 17
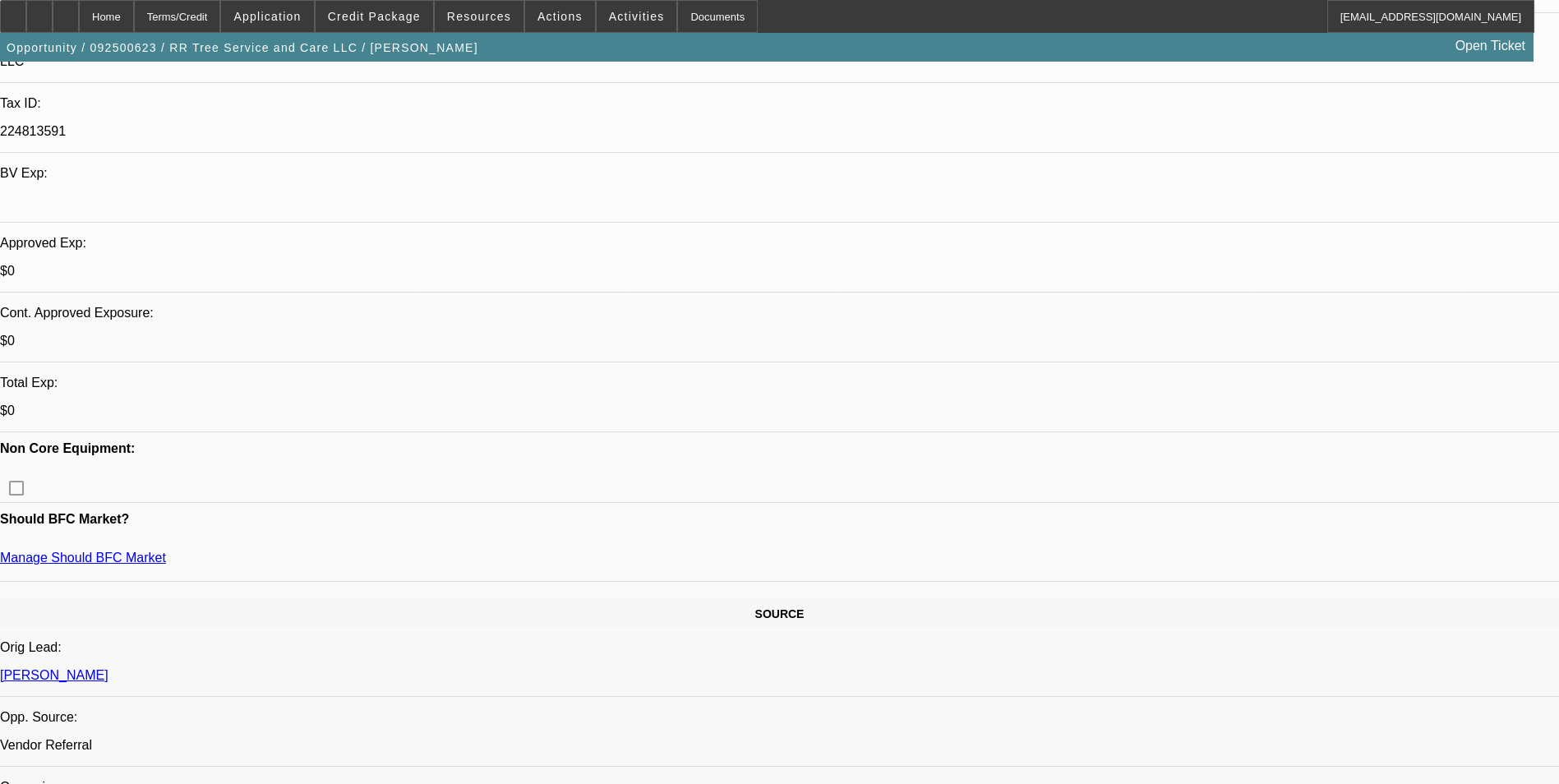
scroll to position [246, 0]
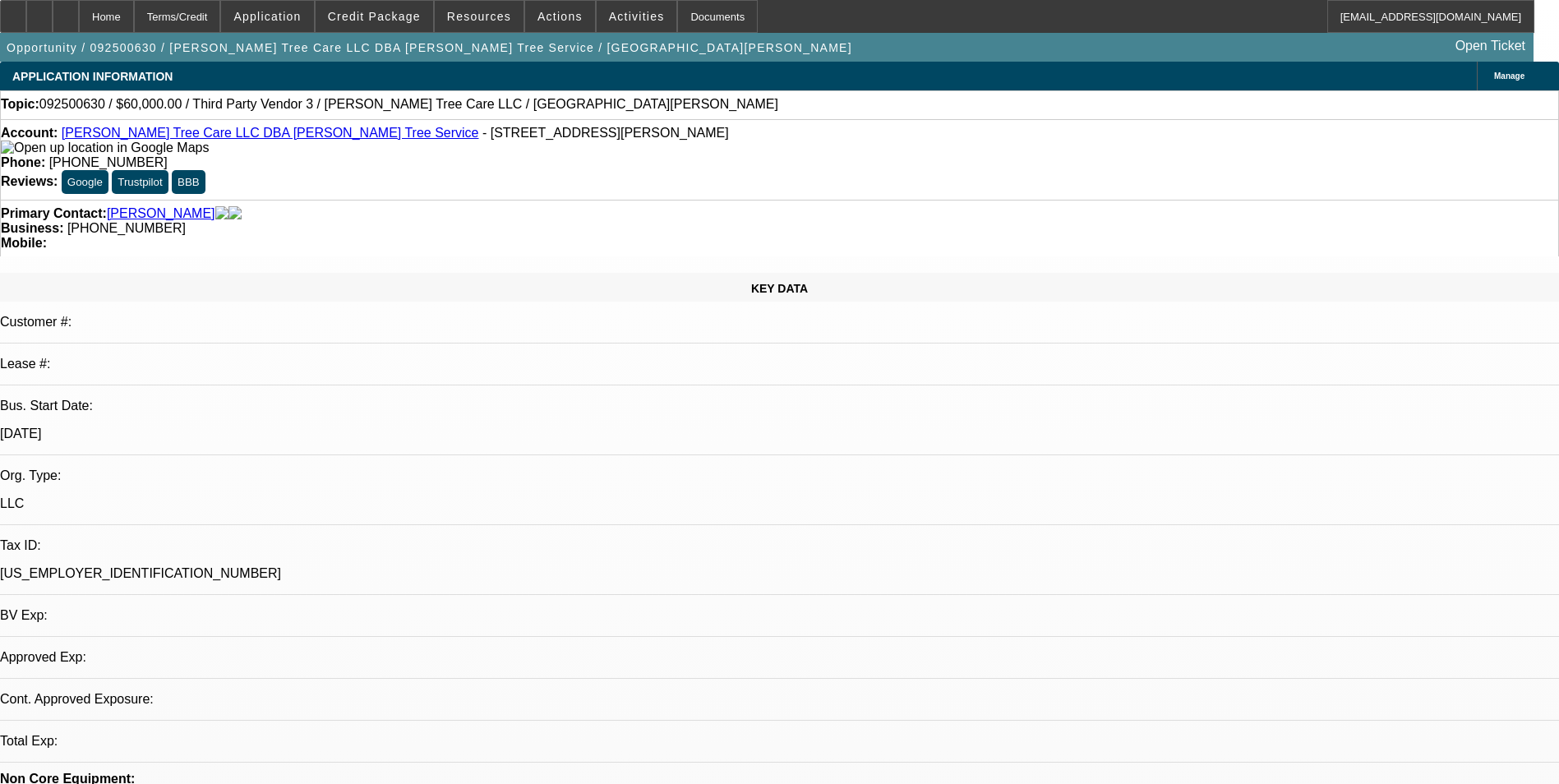
select select "0"
select select "2"
select select "0.1"
select select "1"
select select "2"
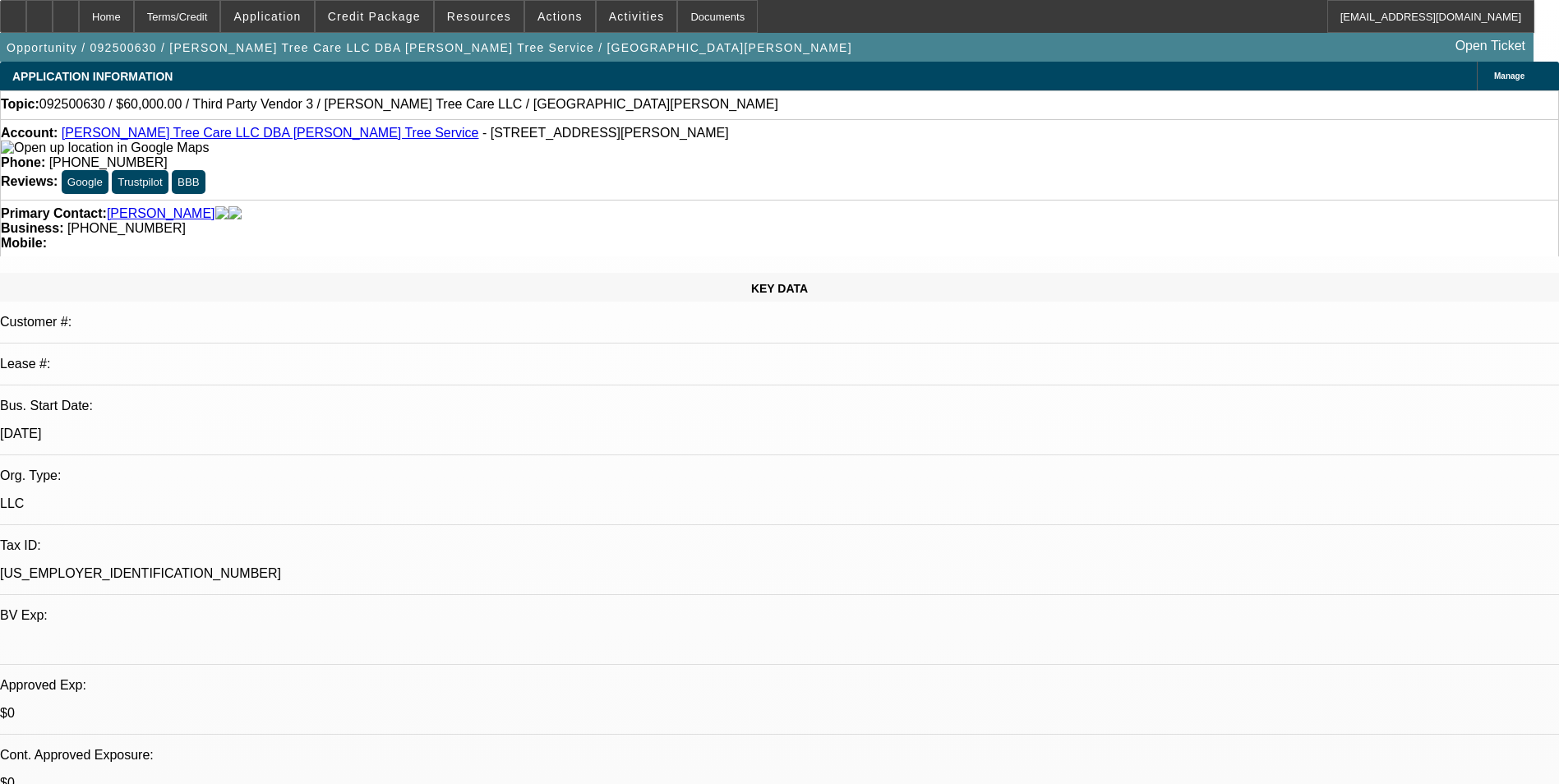
select select "4"
click at [152, 137] on link "[PERSON_NAME] Tree Care LLC DBA [PERSON_NAME] Tree Service" at bounding box center [270, 132] width 417 height 14
click at [394, 16] on span "Credit Package" at bounding box center [375, 16] width 93 height 14
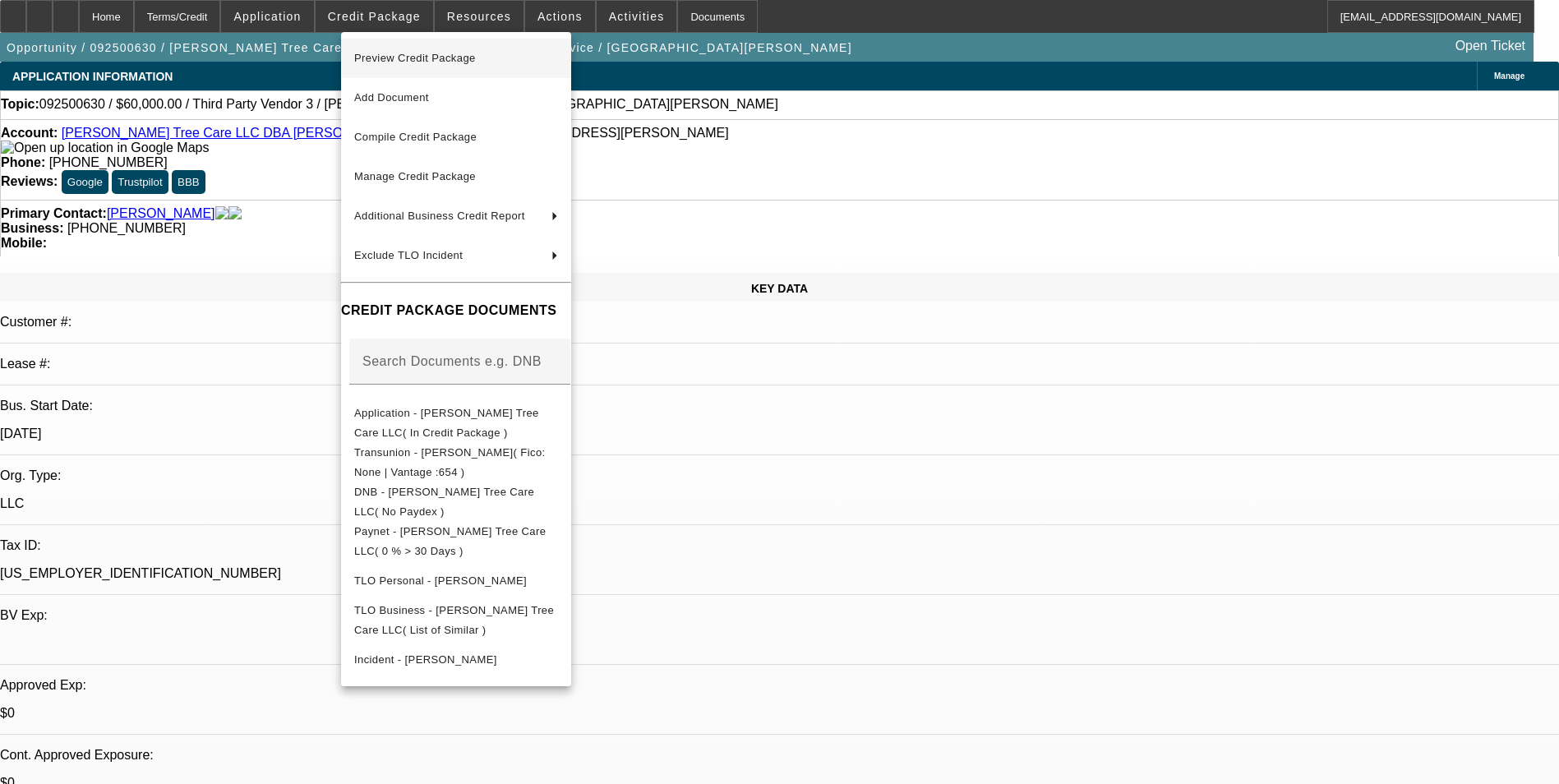
click at [398, 49] on span "Preview Credit Package" at bounding box center [456, 58] width 204 height 19
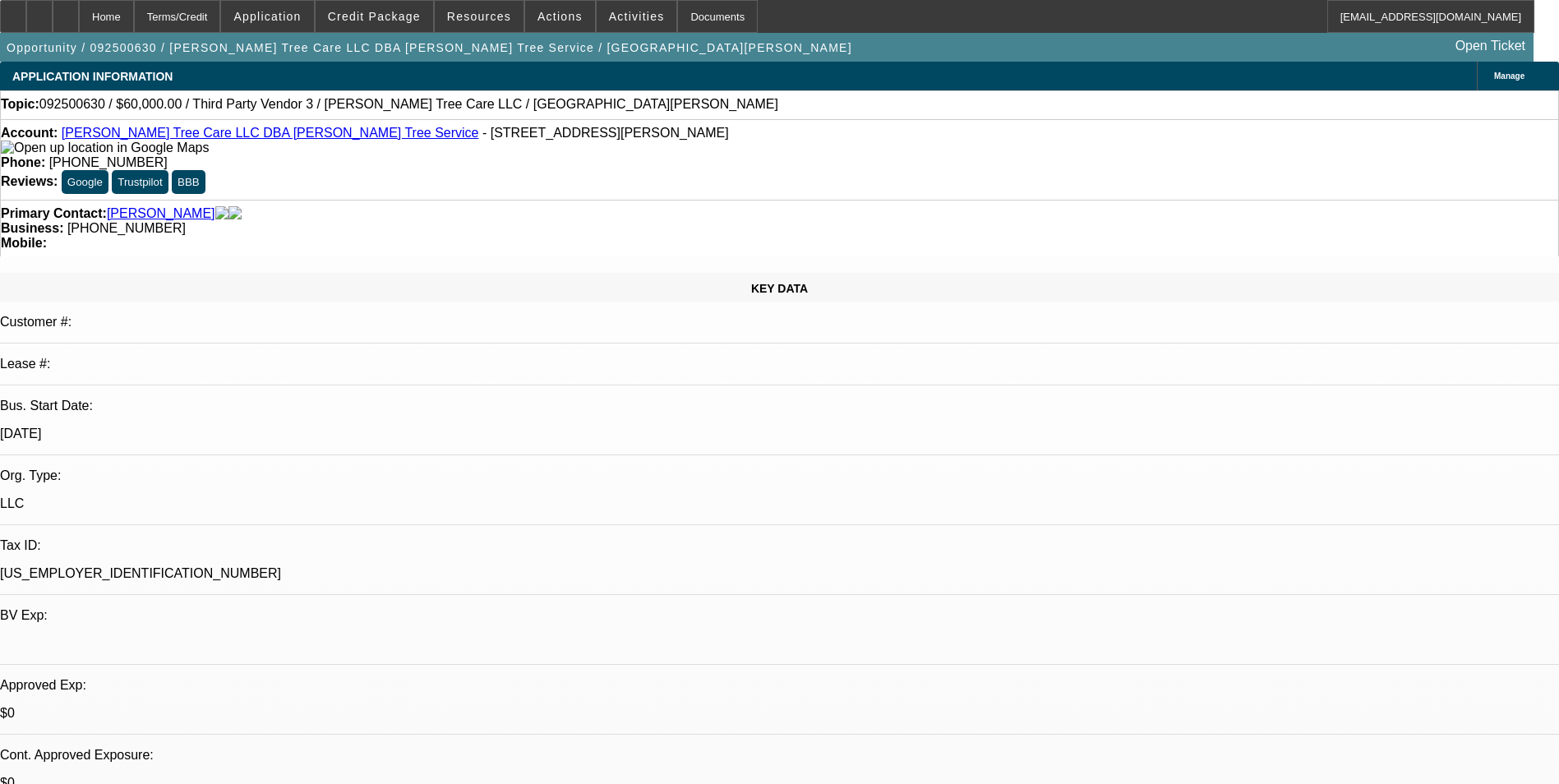
click at [277, 138] on link "[PERSON_NAME] Tree Care LLC DBA [PERSON_NAME] Tree Service" at bounding box center [270, 132] width 417 height 14
